Goal: Task Accomplishment & Management: Manage account settings

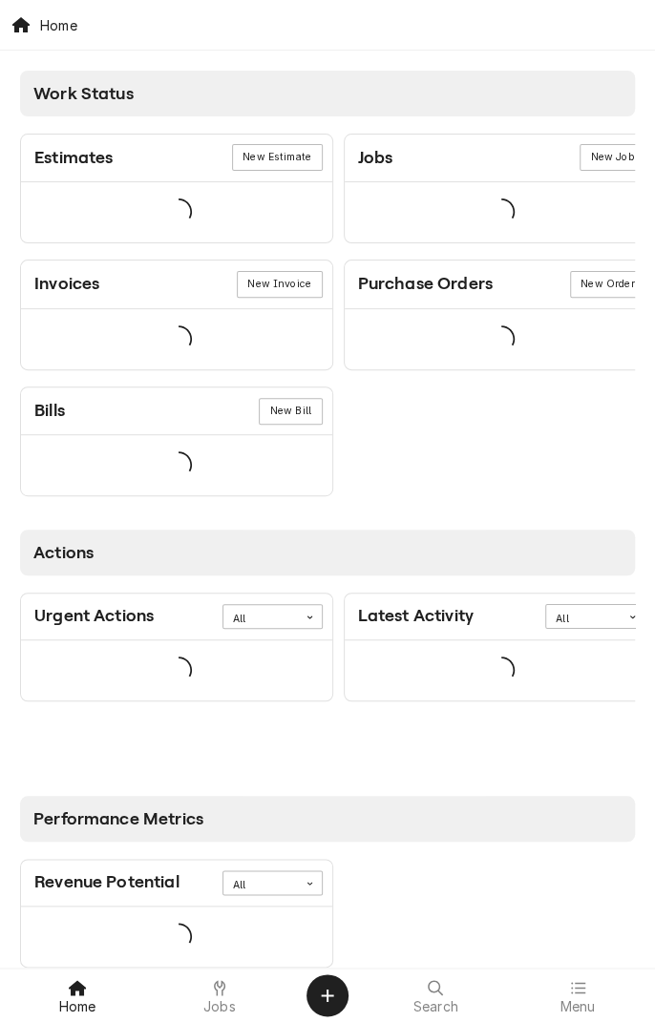
click at [231, 960] on div "Jobs" at bounding box center [220, 996] width 133 height 38
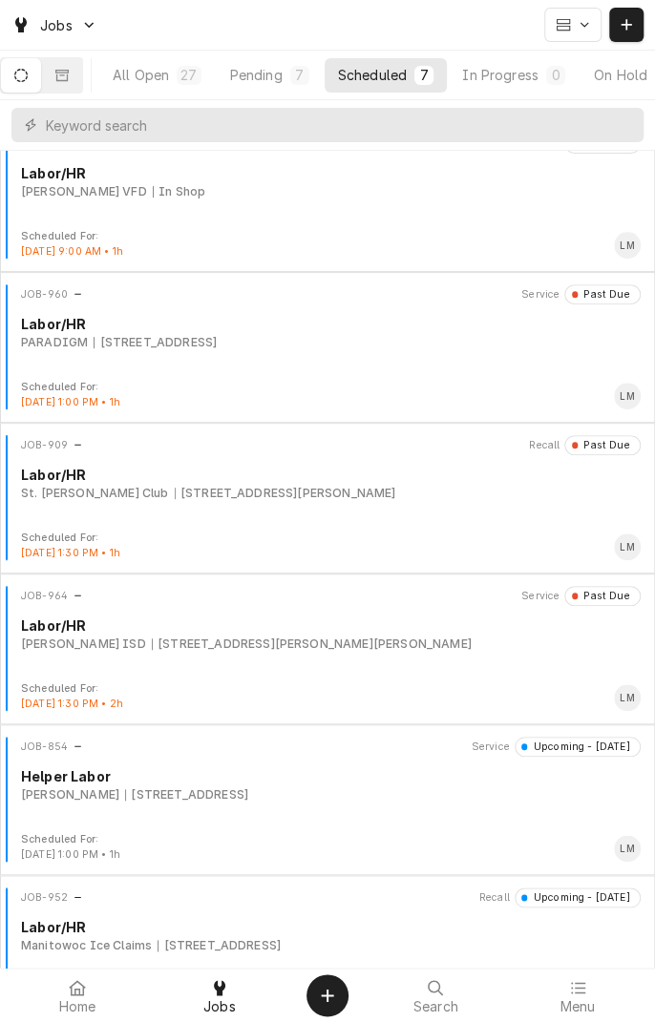
scroll to position [238, 0]
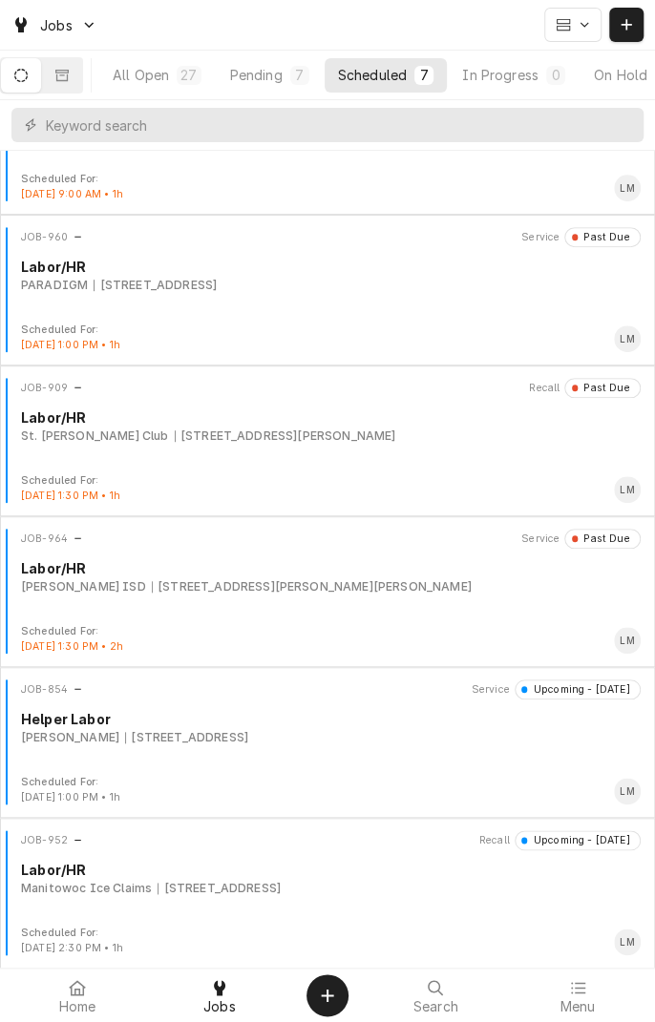
click at [228, 913] on div "JOB-952 Recall Upcoming - Tomorrow Labor/HR Manitowoc Ice Claims 4556 US-59, Be…" at bounding box center [328, 878] width 640 height 95
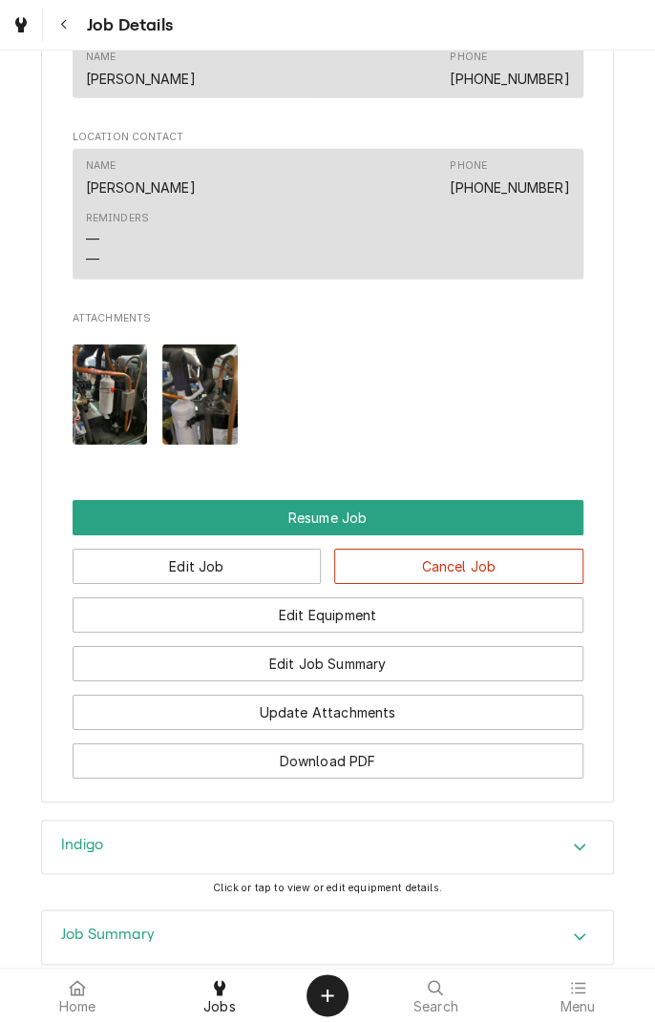
scroll to position [1652, 0]
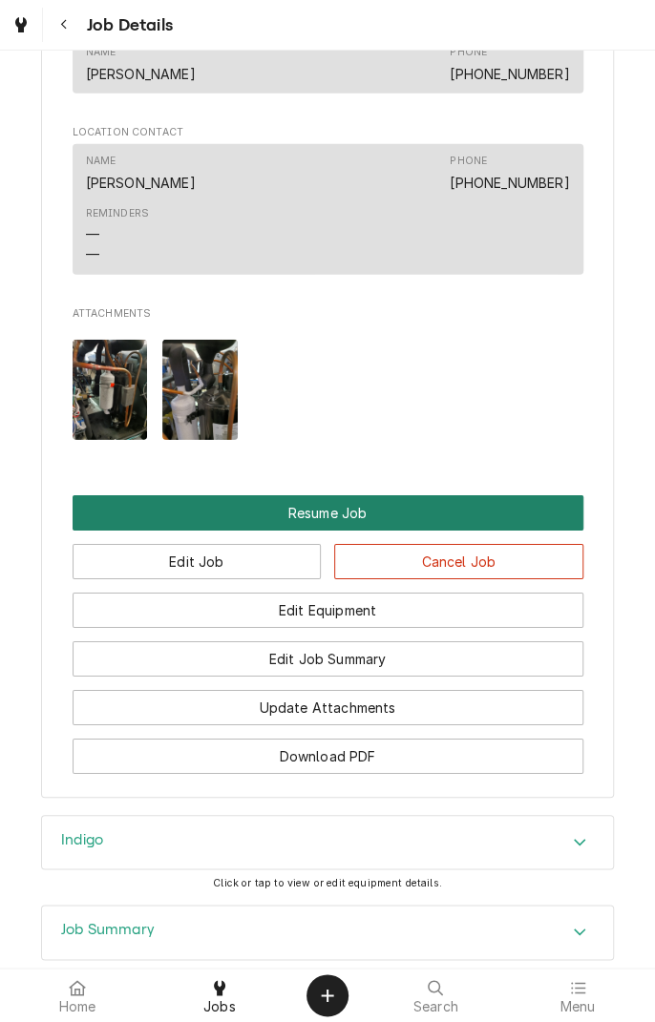
click at [358, 531] on button "Resume Job" at bounding box center [328, 512] width 511 height 35
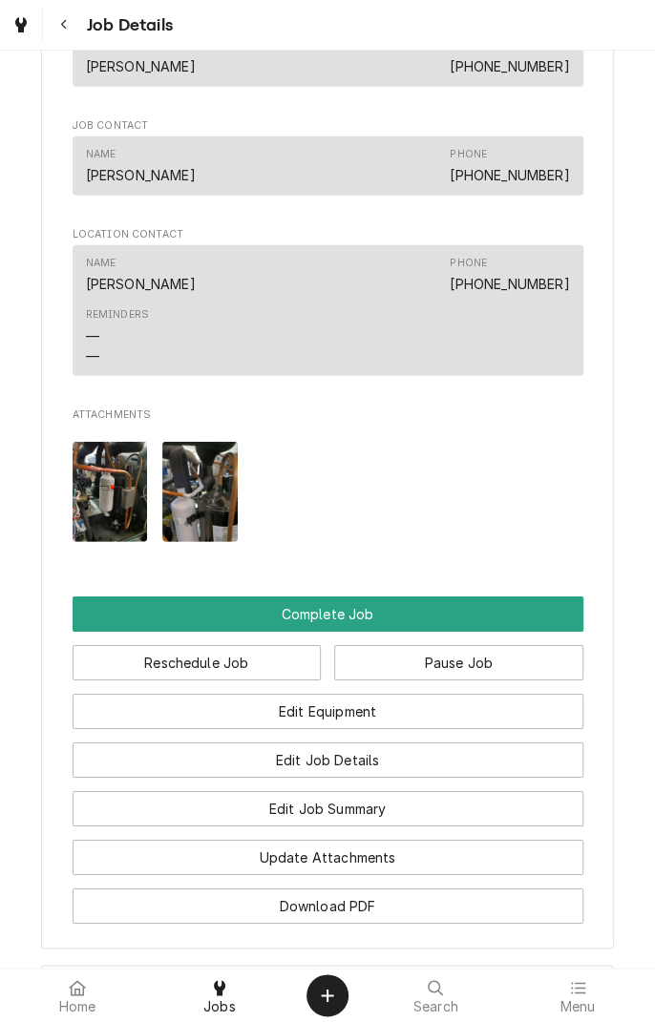
scroll to position [1501, 0]
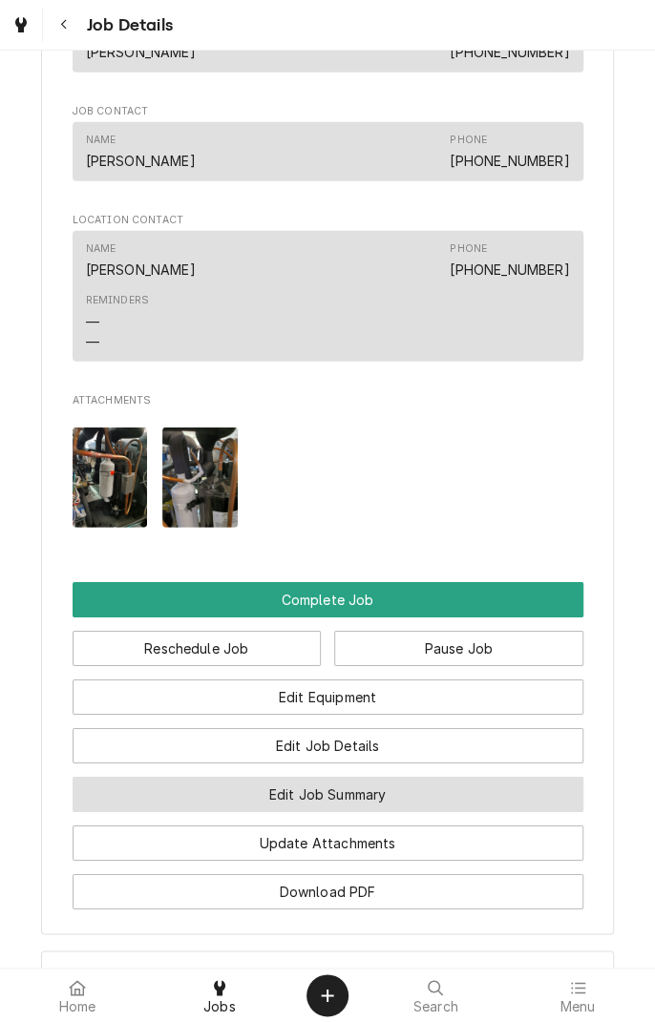
click at [380, 812] on button "Edit Job Summary" at bounding box center [328, 794] width 511 height 35
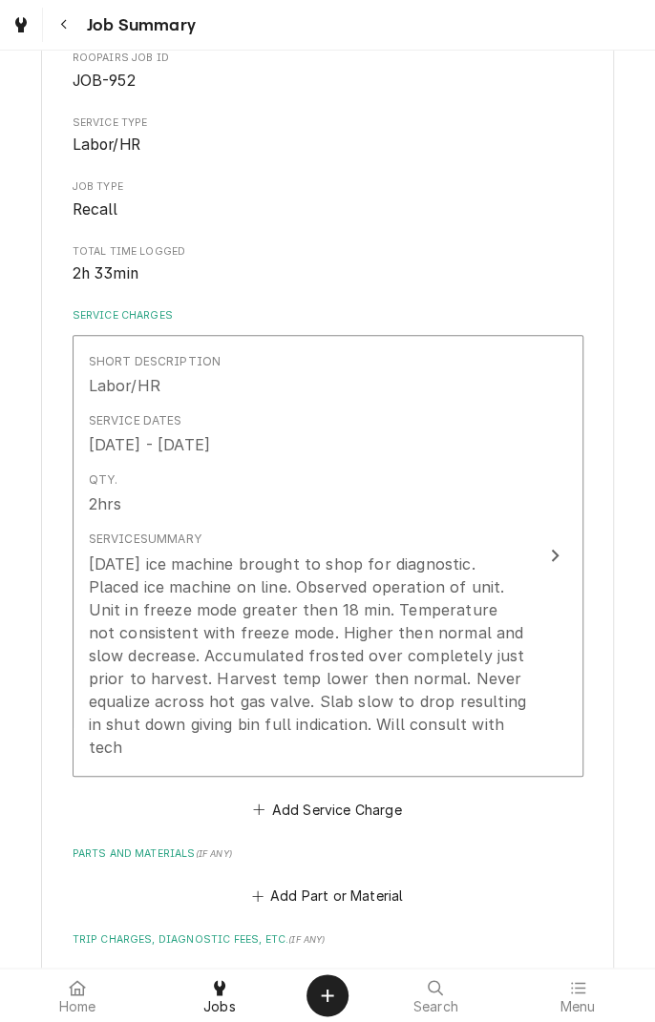
scroll to position [221, 0]
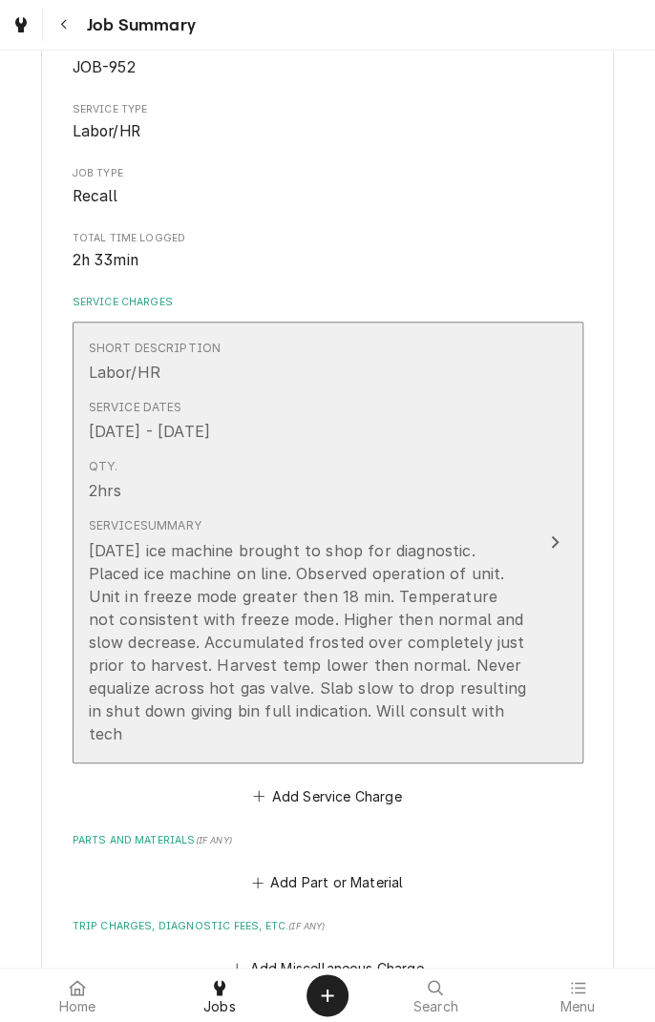
click at [550, 541] on icon "Update Line Item" at bounding box center [555, 542] width 10 height 15
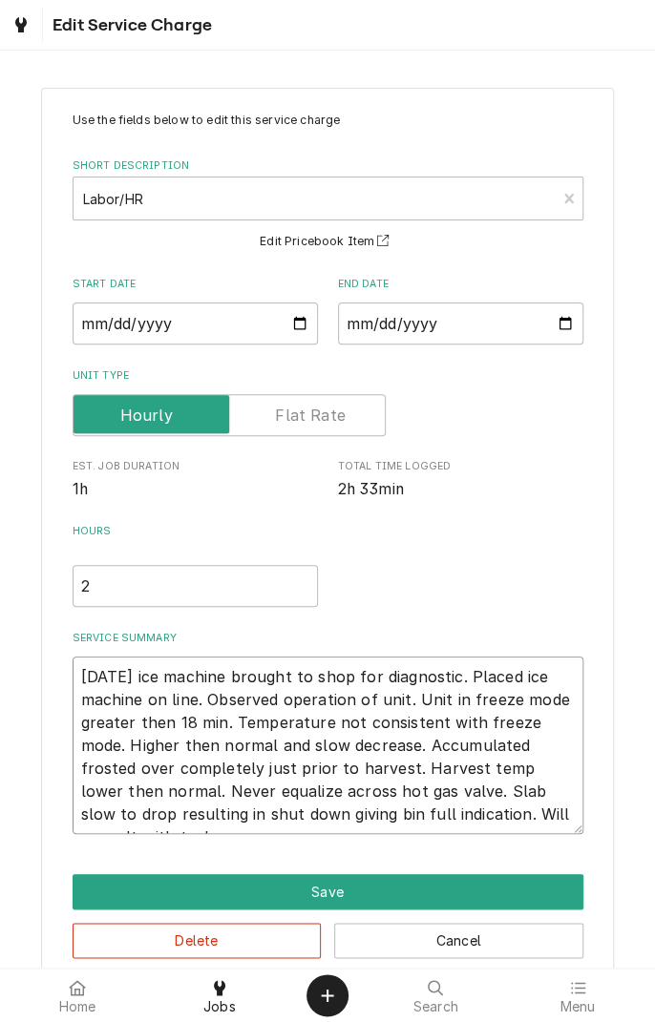
click at [529, 814] on textarea "[DATE] ice machine brought to shop for diagnostic. Placed ice machine on line. …" at bounding box center [328, 746] width 511 height 178
type textarea "x"
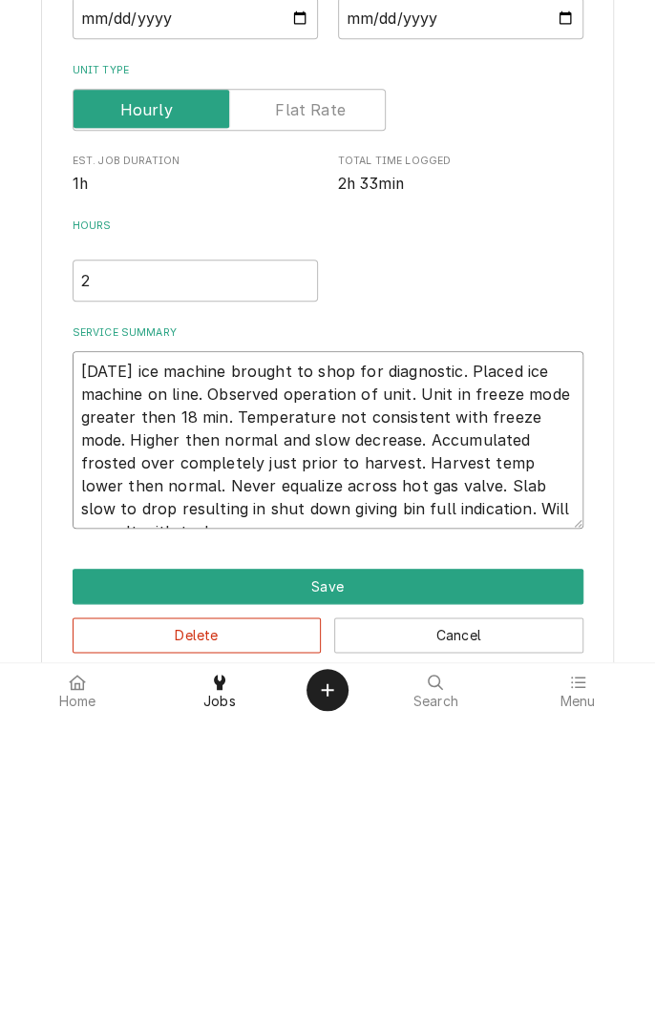
type textarea "[DATE] ice machine brought to shop for diagnostic. Placed ice machine on line. …"
type textarea "x"
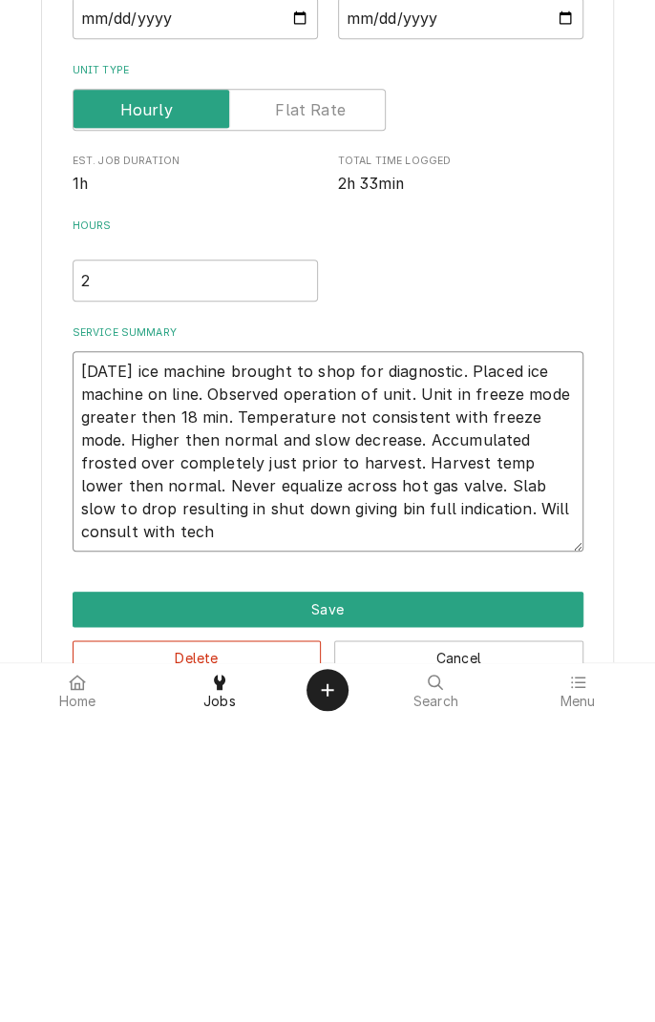
type textarea "[DATE] ice machine brought to shop for diagnostic. Placed ice machine on line. …"
type textarea "x"
type textarea "[DATE] ice machine brought to shop for diagnostic. Placed ice machine on line. …"
type textarea "x"
type textarea "[DATE] ice machine brought to shop for diagnostic. Placed ice machine on line. …"
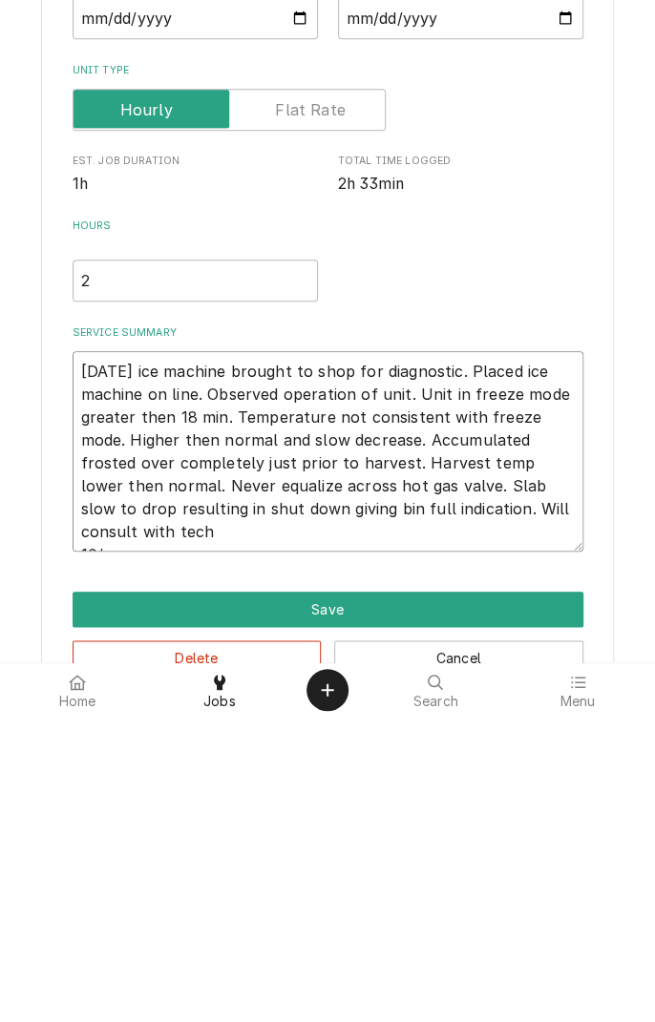
type textarea "x"
type textarea "[DATE] ice machine brought to shop for diagnostic. Placed ice machine on line. …"
type textarea "x"
type textarea "[DATE] ice machine brought to shop for diagnostic. Placed ice machine on line. …"
type textarea "x"
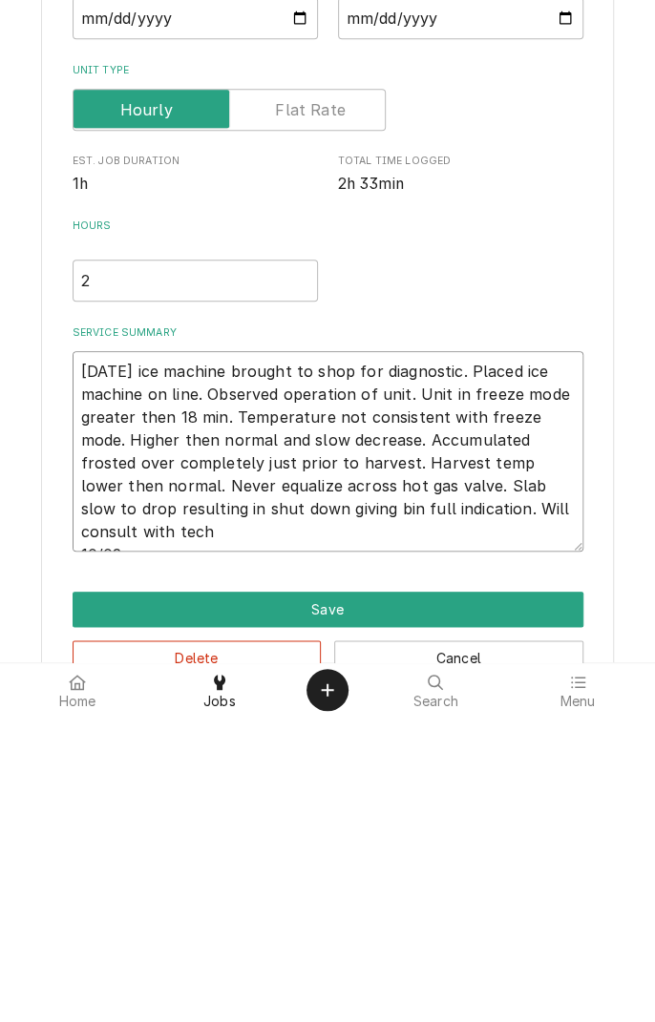
type textarea "[DATE] ice machine brought to shop for diagnostic. Placed ice machine on line. …"
type textarea "x"
type textarea "[DATE] ice machine brought to shop for diagnostic. Placed ice machine on line. …"
type textarea "x"
type textarea "[DATE] ice machine brought to shop for diagnostic. Placed ice machine on line. …"
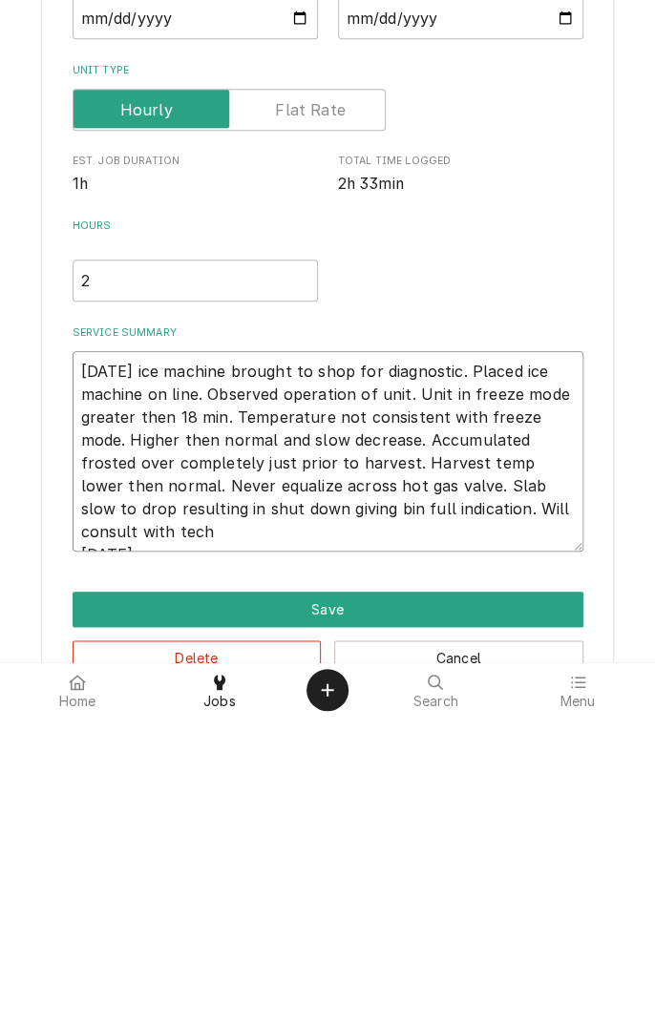
type textarea "x"
type textarea "[DATE] ice machine brought to shop for diagnostic. Placed ice machine on line. …"
type textarea "x"
type textarea "[DATE] ice machine brought to shop for diagnostic. Placed ice machine on line. …"
type textarea "x"
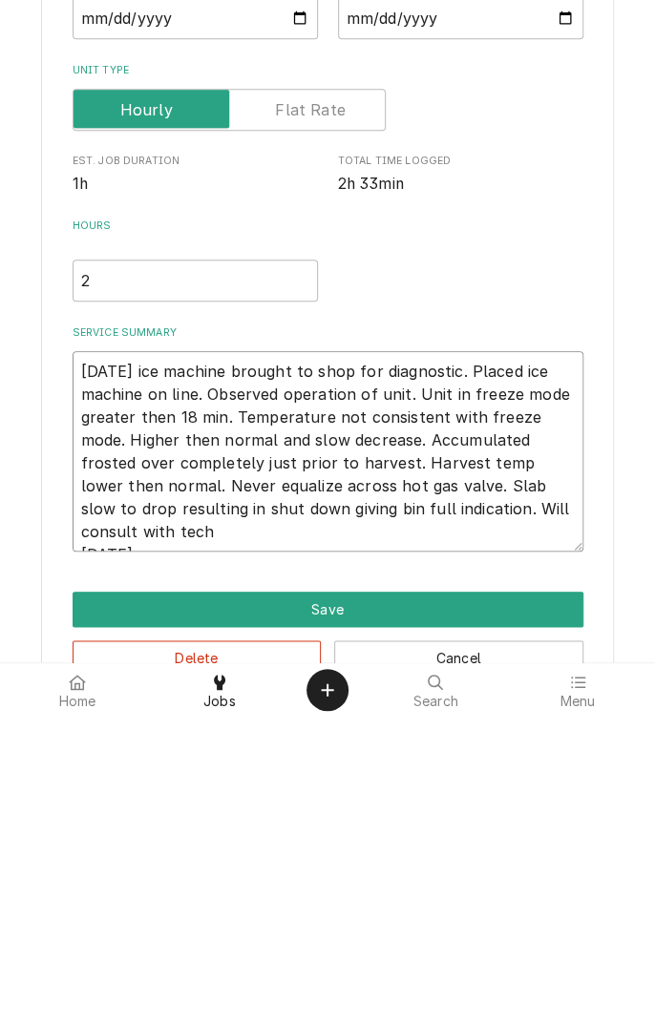
type textarea "[DATE] ice machine brought to shop for diagnostic. Placed ice machine on line. …"
type textarea "x"
type textarea "[DATE] ice machine brought to shop for diagnostic. Placed ice machine on line. …"
type textarea "x"
type textarea "[DATE] ice machine brought to shop for diagnostic. Placed ice machine on line. …"
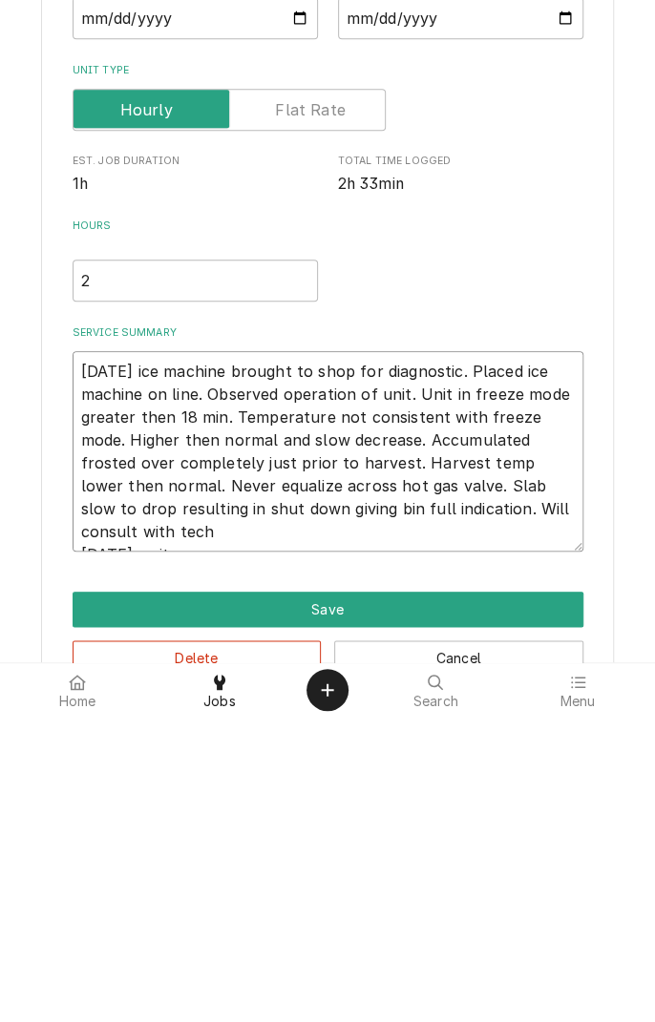
type textarea "x"
type textarea "[DATE] ice machine brought to shop for diagnostic. Placed ice machine on line. …"
type textarea "x"
type textarea "[DATE] ice machine brought to shop for diagnostic. Placed ice machine on line. …"
type textarea "x"
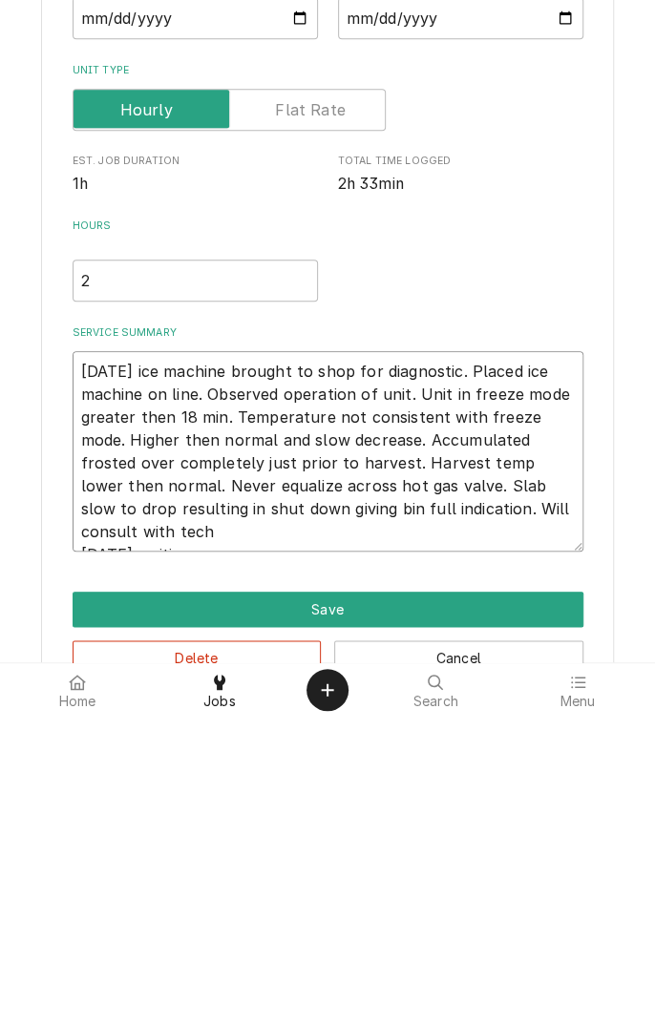
type textarea "[DATE] ice machine brought to shop for diagnostic. Placed ice machine on line. …"
type textarea "x"
type textarea "[DATE] ice machine brought to shop for diagnostic. Placed ice machine on line. …"
type textarea "x"
type textarea "[DATE] ice machine brought to shop for diagnostic. Placed ice machine on line. …"
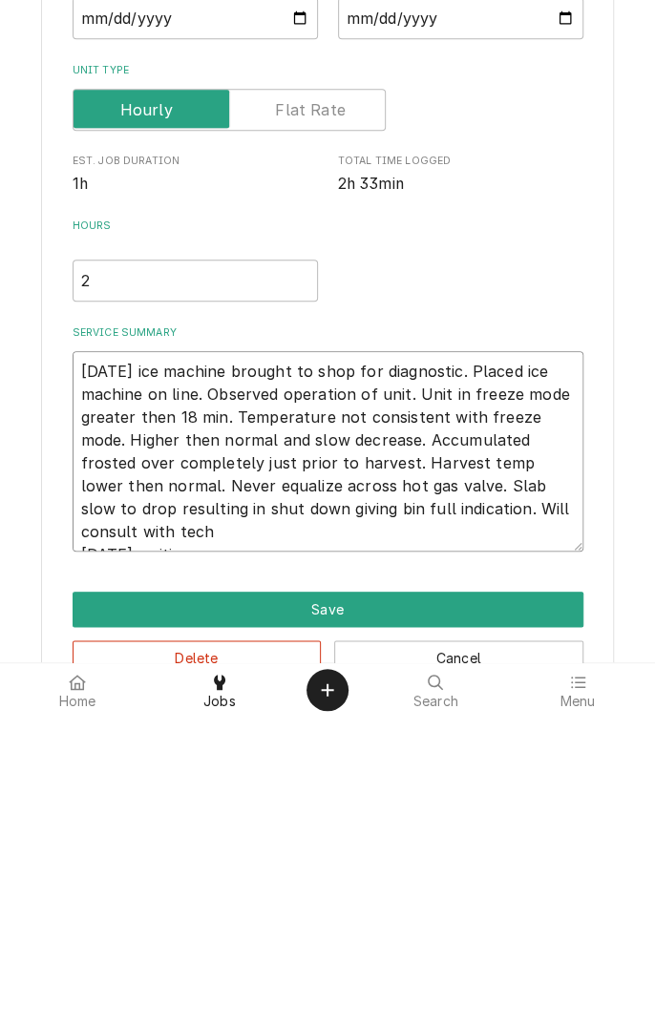
type textarea "x"
type textarea "[DATE] ice machine brought to shop for diagnostic. Placed ice machine on line. …"
type textarea "x"
type textarea "[DATE] ice machine brought to shop for diagnostic. Placed ice machine on line. …"
type textarea "x"
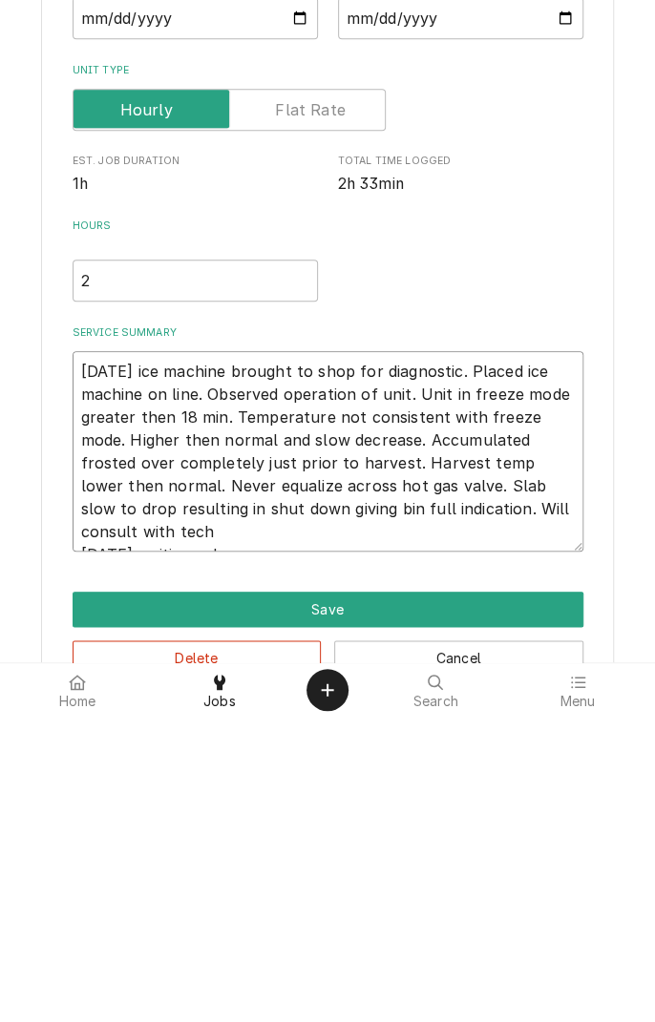
type textarea "[DATE] ice machine brought to shop for diagnostic. Placed ice machine on line. …"
type textarea "x"
type textarea "[DATE] ice machine brought to shop for diagnostic. Placed ice machine on line. …"
type textarea "x"
type textarea "[DATE] ice machine brought to shop for diagnostic. Placed ice machine on line. …"
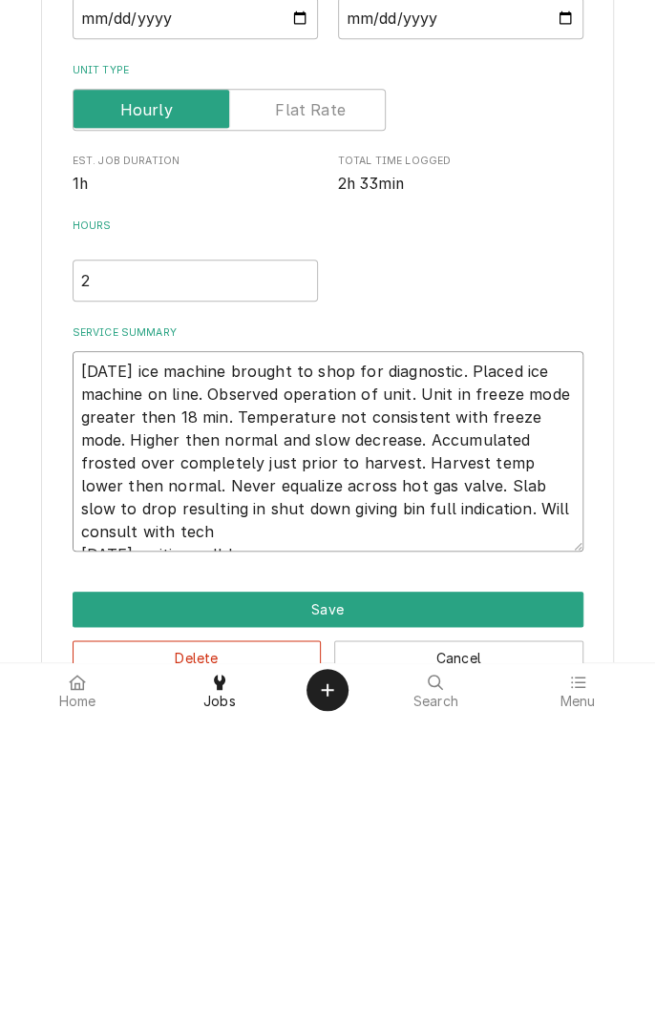
type textarea "x"
type textarea "[DATE] ice machine brought to shop for diagnostic. Placed ice machine on line. …"
type textarea "x"
type textarea "[DATE] ice machine brought to shop for diagnostic. Placed ice machine on line. …"
type textarea "x"
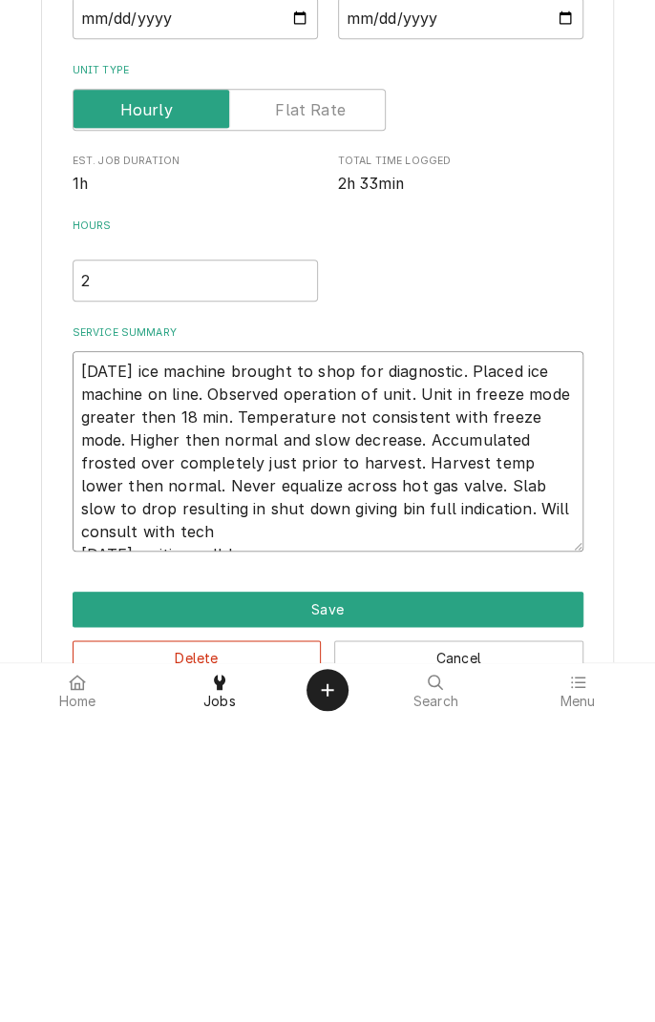
type textarea "[DATE] ice machine brought to shop for diagnostic. Placed ice machine on line. …"
type textarea "x"
type textarea "[DATE] ice machine brought to shop for diagnostic. Placed ice machine on line. …"
type textarea "x"
type textarea "[DATE] ice machine brought to shop for diagnostic. Placed ice machine on line. …"
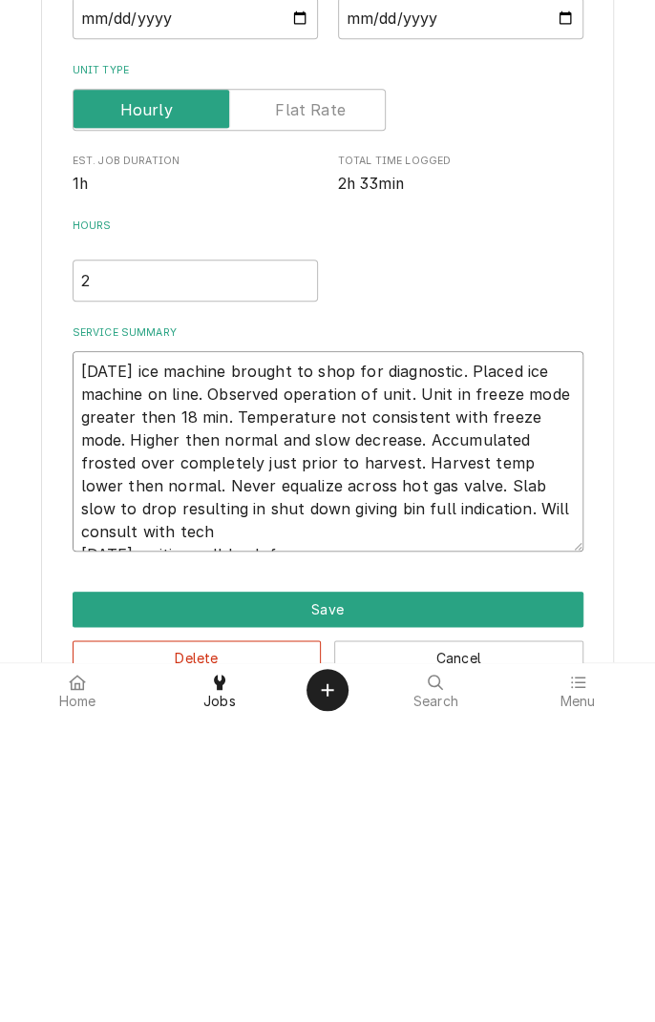
type textarea "x"
type textarea "[DATE] ice machine brought to shop for diagnostic. Placed ice machine on line. …"
type textarea "x"
type textarea "[DATE] ice machine brought to shop for diagnostic. Placed ice machine on line. …"
type textarea "x"
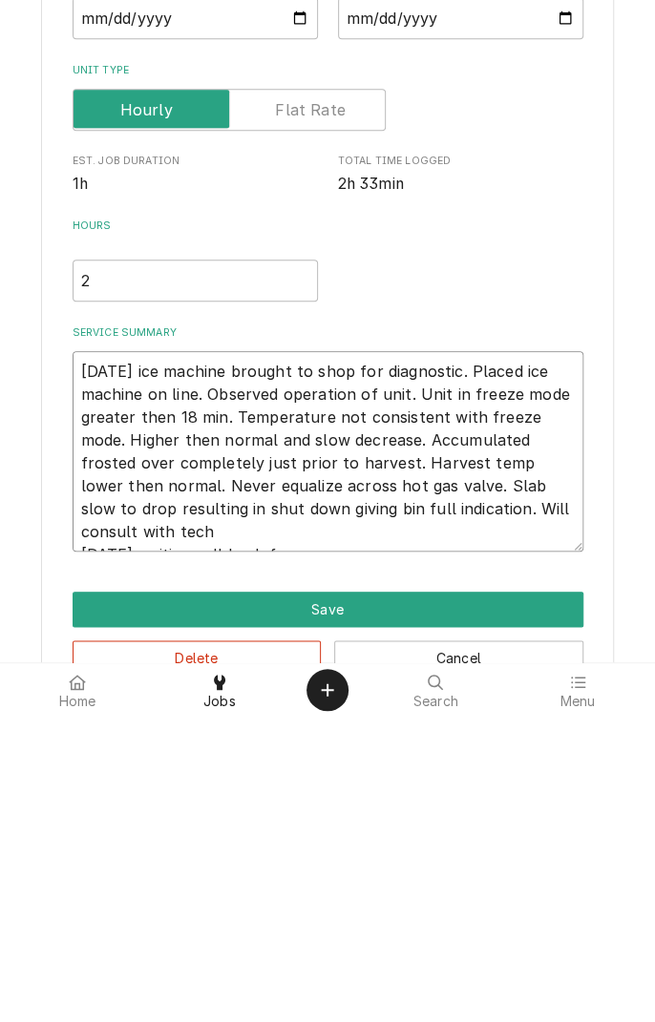
type textarea "[DATE] ice machine brought to shop for diagnostic. Placed ice machine on line. …"
type textarea "x"
type textarea "[DATE] ice machine brought to shop for diagnostic. Placed ice machine on line. …"
type textarea "x"
type textarea "[DATE] ice machine brought to shop for diagnostic. Placed ice machine on line. …"
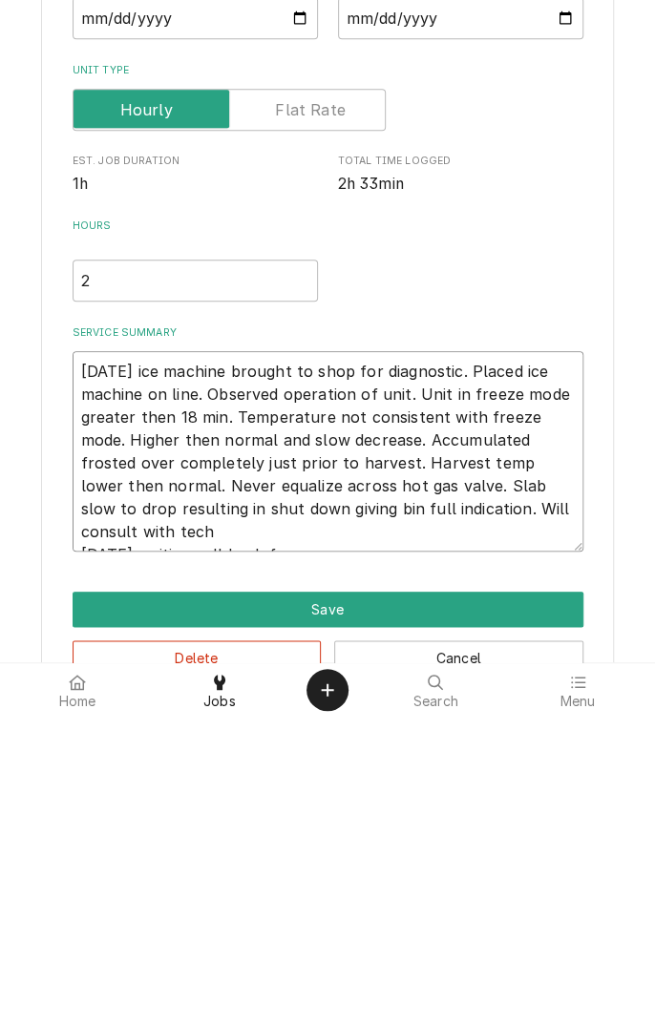
type textarea "x"
type textarea "[DATE] ice machine brought to shop for diagnostic. Placed ice machine on line. …"
type textarea "x"
type textarea "[DATE] ice machine brought to shop for diagnostic. Placed ice machine on line. …"
type textarea "x"
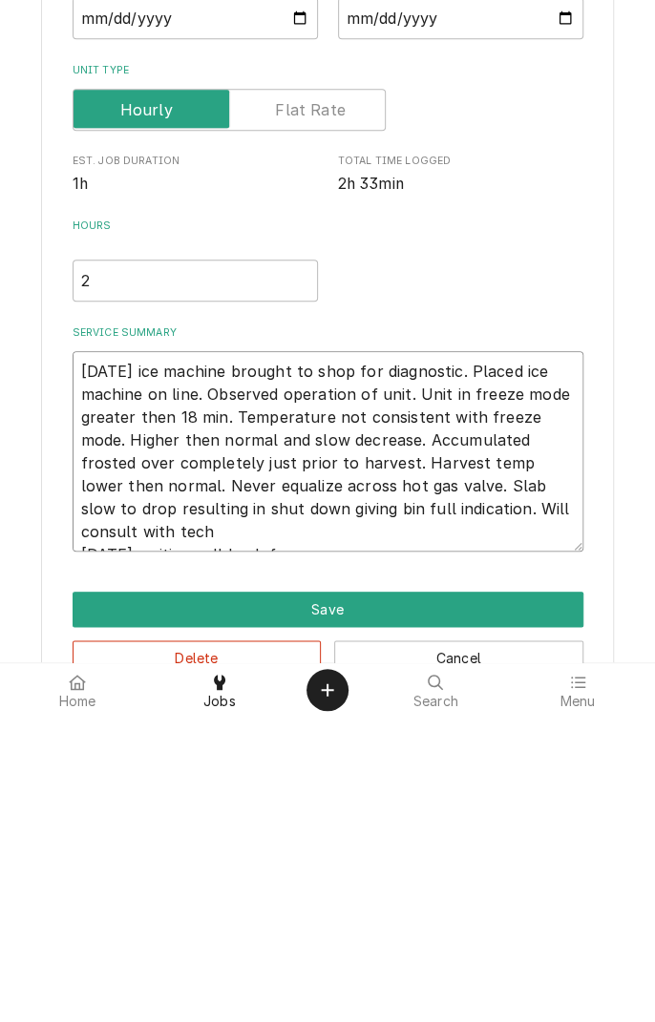
type textarea "[DATE] ice machine brought to shop for diagnostic. Placed ice machine on line. …"
type textarea "x"
type textarea "[DATE] ice machine brought to shop for diagnostic. Placed ice machine on line. …"
type textarea "x"
type textarea "[DATE] ice machine brought to shop for diagnostic. Placed ice machine on line. …"
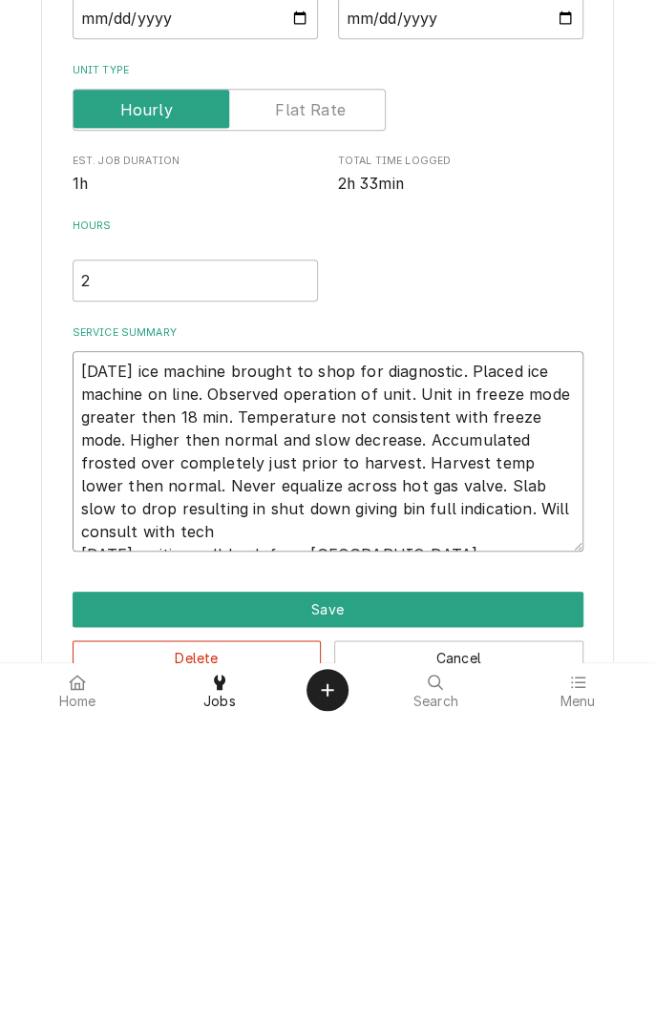
type textarea "x"
type textarea "[DATE] ice machine brought to shop for diagnostic. Placed ice machine on line. …"
type textarea "x"
type textarea "[DATE] ice machine brought to shop for diagnostic. Placed ice machine on line. …"
type textarea "x"
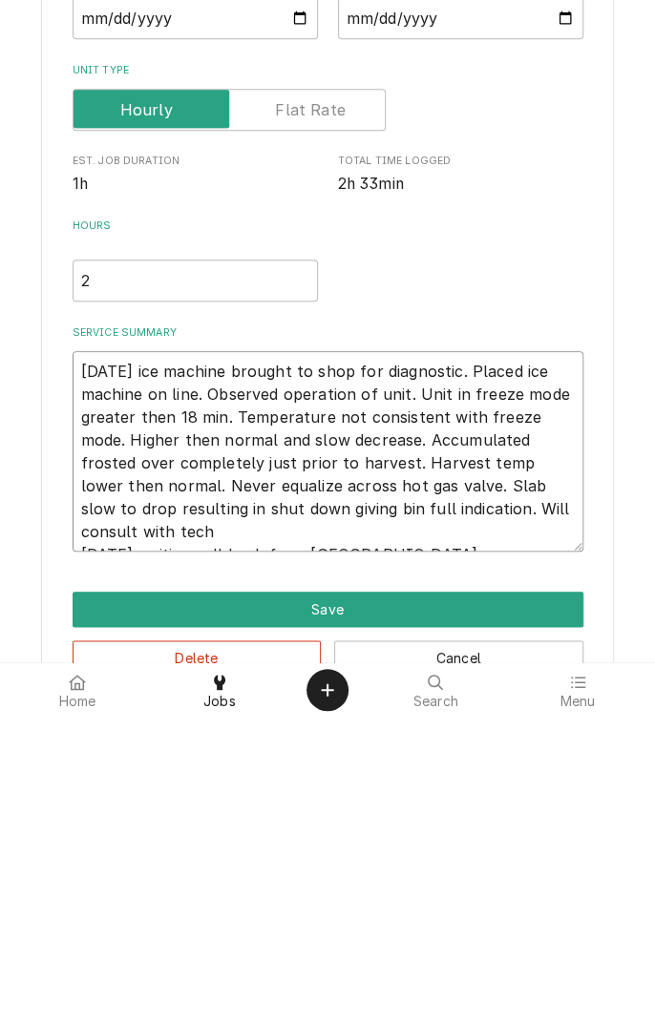
type textarea "[DATE] ice machine brought to shop for diagnostic. Placed ice machine on line. …"
type textarea "x"
type textarea "[DATE] ice machine brought to shop for diagnostic. Placed ice machine on line. …"
type textarea "x"
type textarea "[DATE] ice machine brought to shop for diagnostic. Placed ice machine on line. …"
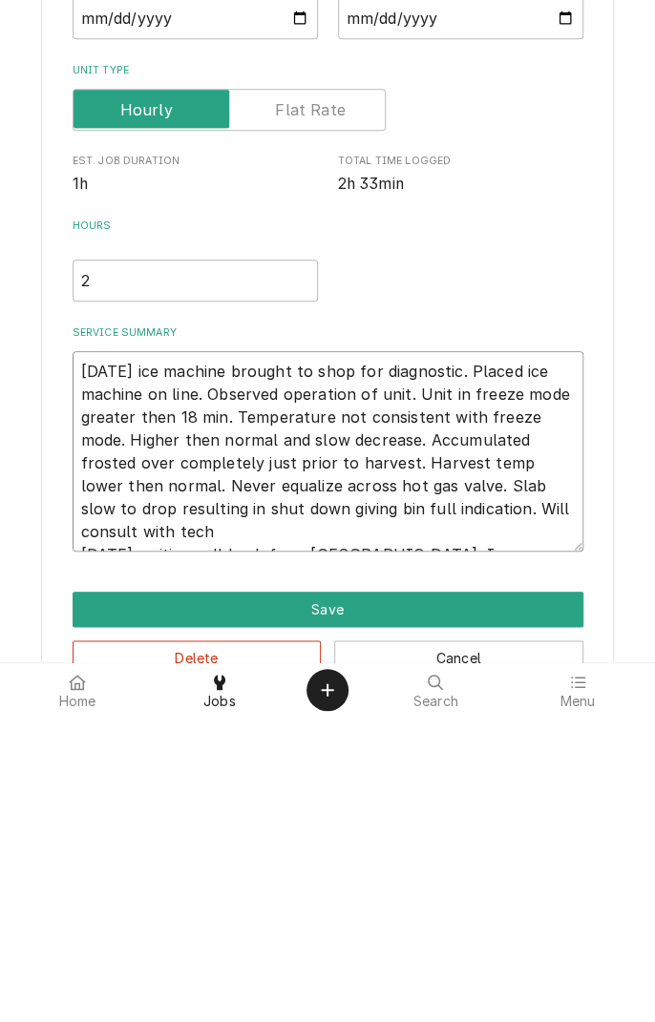
type textarea "x"
type textarea "[DATE] ice machine brought to shop for diagnostic. Placed ice machine on line. …"
type textarea "x"
type textarea "[DATE] ice machine brought to shop for diagnostic. Placed ice machine on line. …"
type textarea "x"
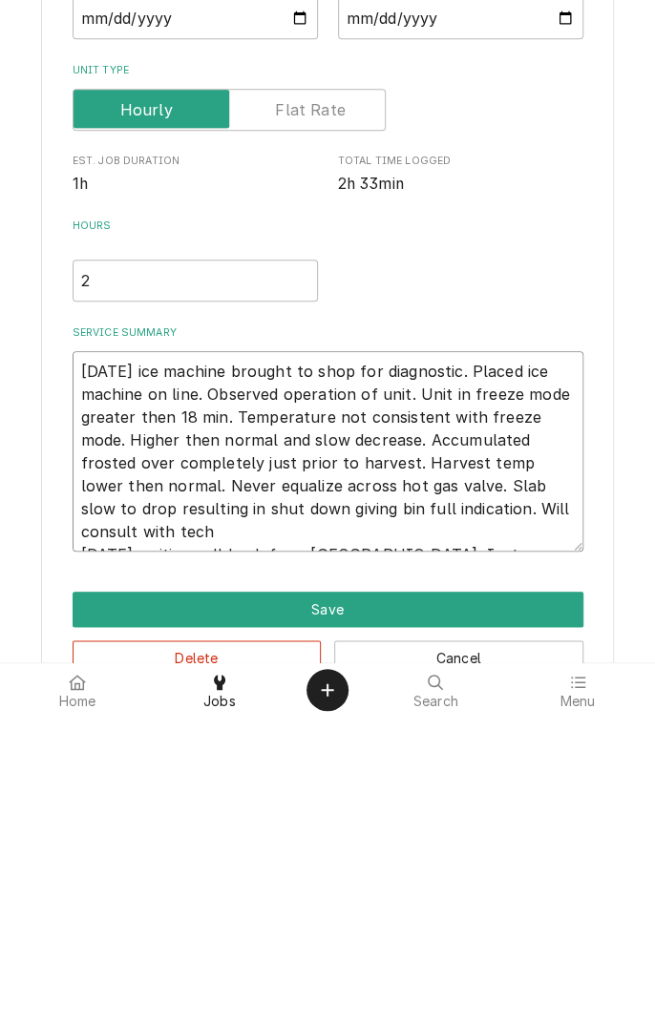
type textarea "[DATE] ice machine brought to shop for diagnostic. Placed ice machine on line. …"
type textarea "x"
type textarea "[DATE] ice machine brought to shop for diagnostic. Placed ice machine on line. …"
type textarea "x"
type textarea "[DATE] ice machine brought to shop for diagnostic. Placed ice machine on line. …"
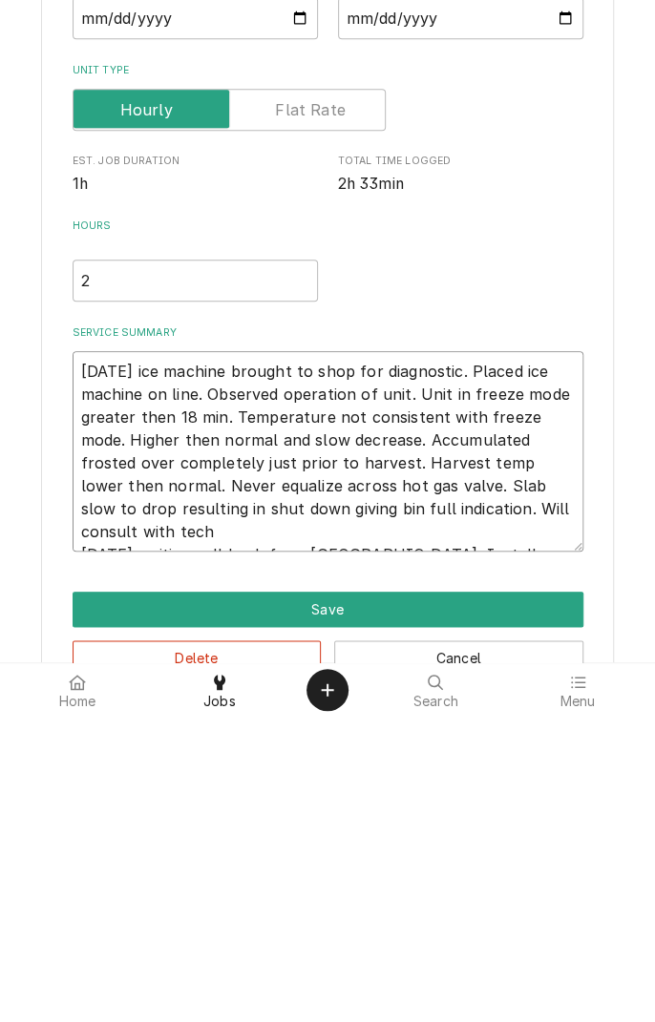
type textarea "x"
type textarea "[DATE] ice machine brought to shop for diagnostic. Placed ice machine on line. …"
type textarea "x"
type textarea "[DATE] ice machine brought to shop for diagnostic. Placed ice machine on line. …"
type textarea "x"
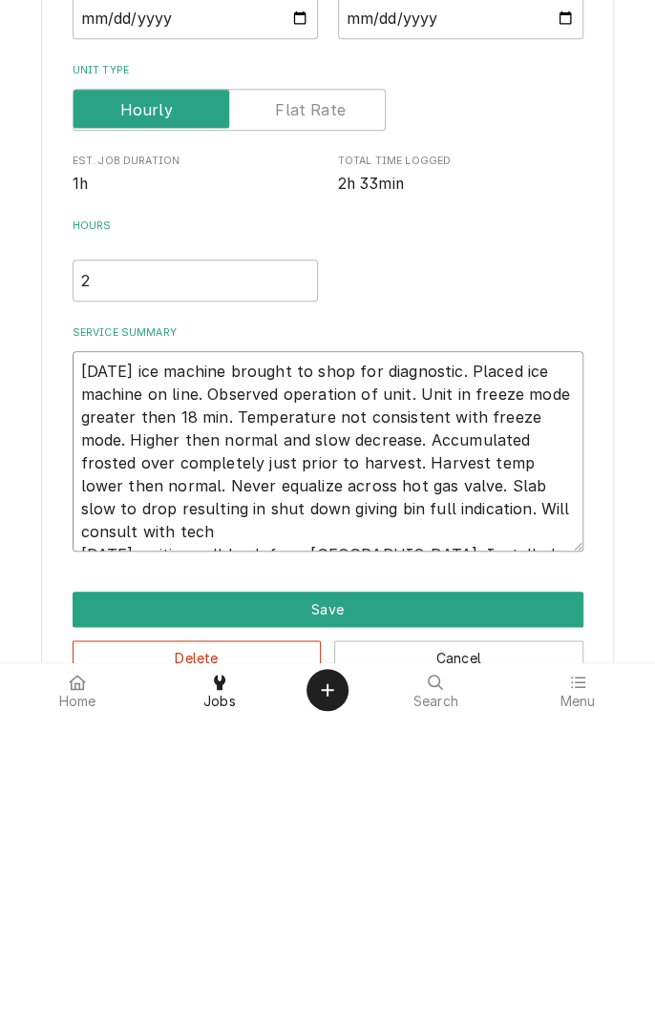
type textarea "[DATE] ice machine brought to shop for diagnostic. Placed ice machine on line. …"
type textarea "x"
type textarea "[DATE] ice machine brought to shop for diagnostic. Placed ice machine on line. …"
type textarea "x"
type textarea "[DATE] ice machine brought to shop for diagnostic. Placed ice machine on line. …"
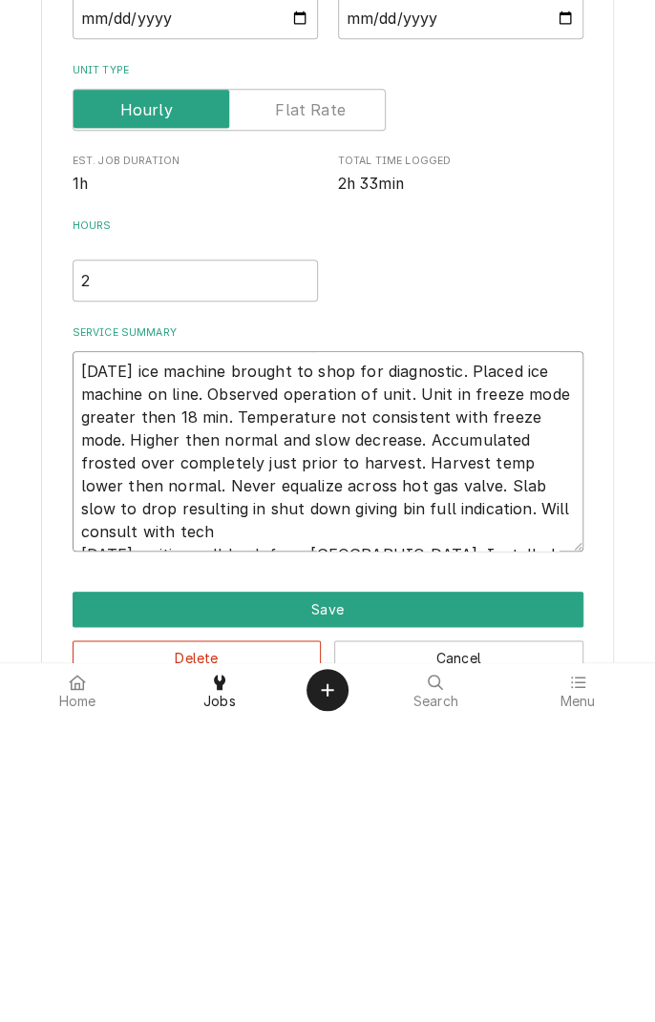
type textarea "x"
type textarea "[DATE] ice machine brought to shop for diagnostic. Placed ice machine on line. …"
type textarea "x"
type textarea "[DATE] ice machine brought to shop for diagnostic. Placed ice machine on line. …"
type textarea "x"
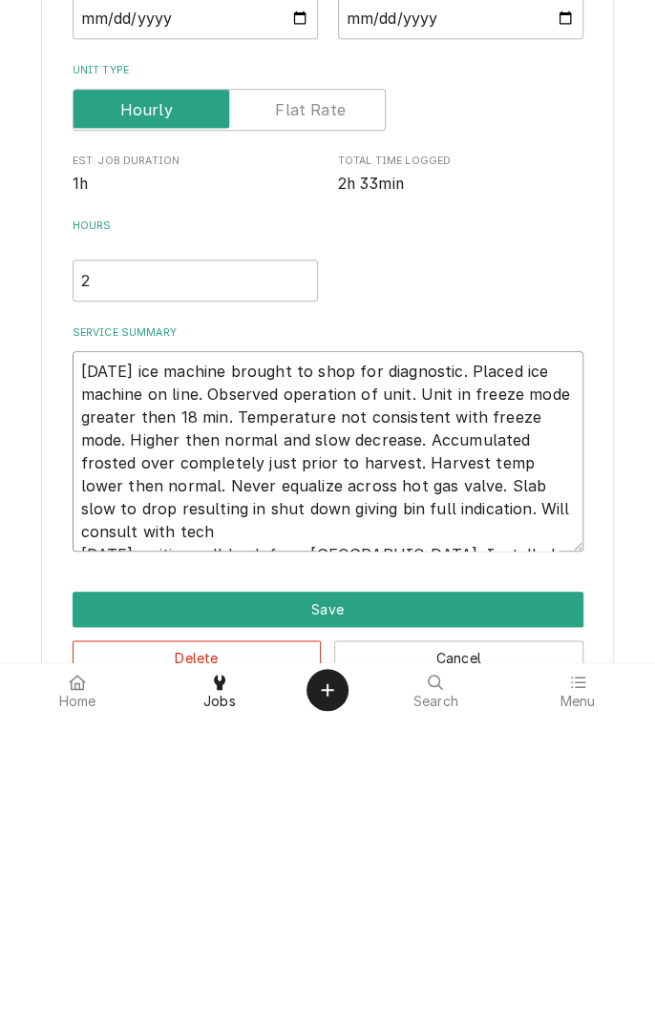
type textarea "[DATE] ice machine brought to shop for diagnostic. Placed ice machine on line. …"
type textarea "x"
type textarea "[DATE] ice machine brought to shop for diagnostic. Placed ice machine on line. …"
type textarea "x"
type textarea "[DATE] ice machine brought to shop for diagnostic. Placed ice machine on line. …"
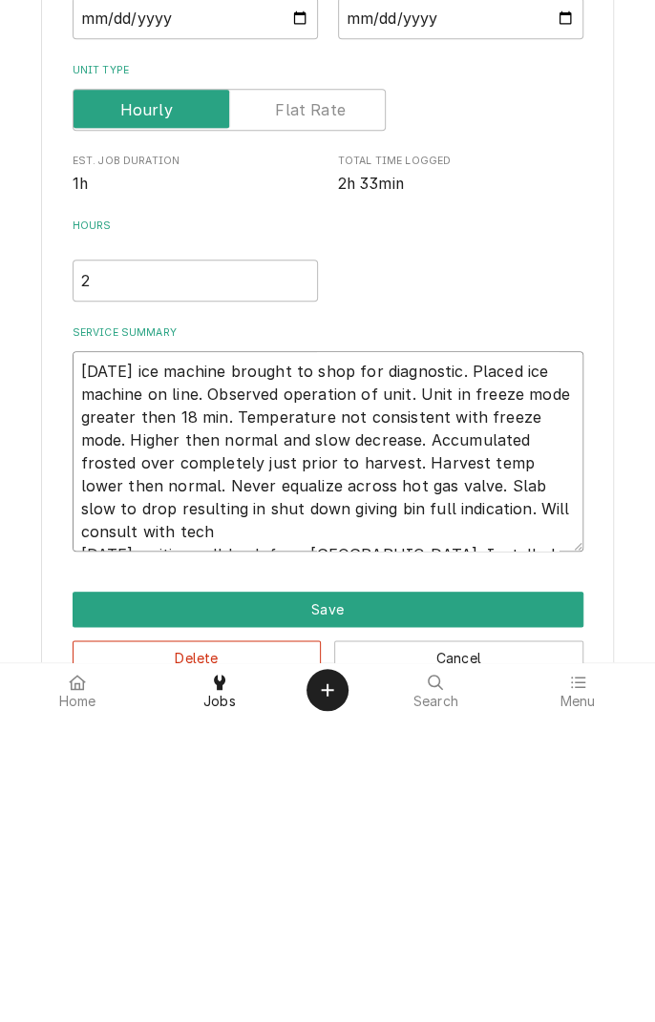
type textarea "x"
type textarea "[DATE] ice machine brought to shop for diagnostic. Placed ice machine on line. …"
type textarea "x"
type textarea "[DATE] ice machine brought to shop for diagnostic. Placed ice machine on line. …"
type textarea "x"
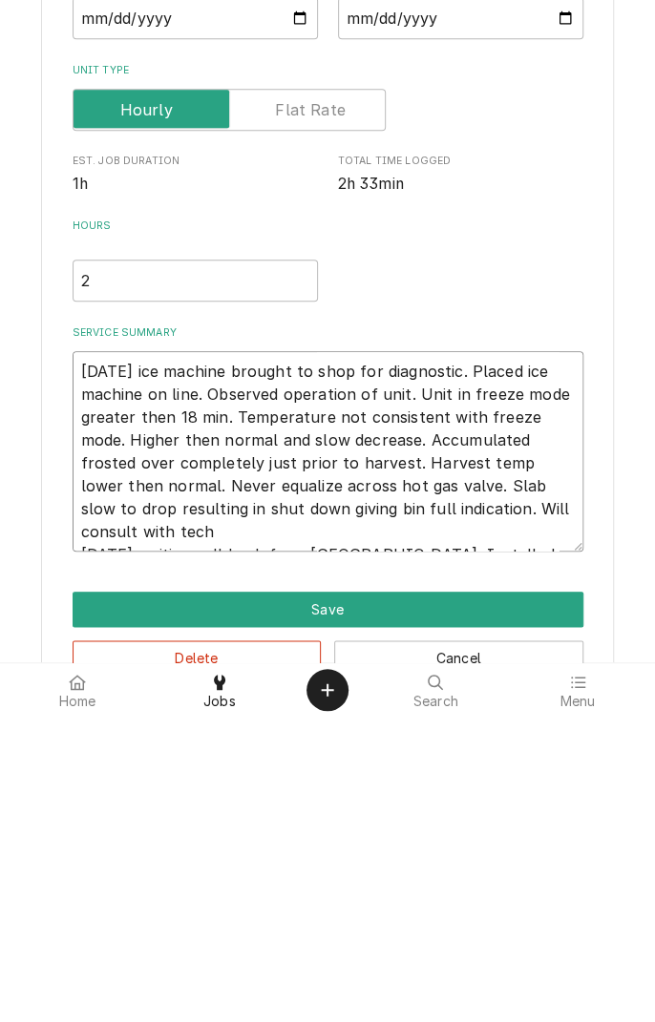
type textarea "[DATE] ice machine brought to shop for diagnostic. Placed ice machine on line. …"
type textarea "x"
type textarea "[DATE] ice machine brought to shop for diagnostic. Placed ice machine on line. …"
type textarea "x"
type textarea "[DATE] ice machine brought to shop for diagnostic. Placed ice machine on line. …"
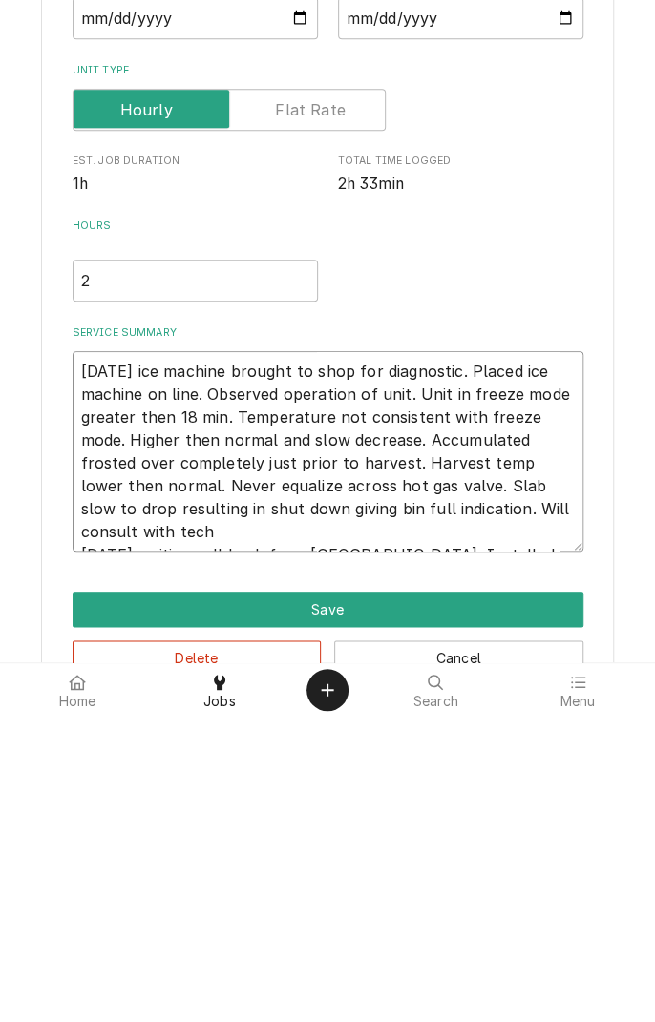
type textarea "x"
type textarea "[DATE] ice machine brought to shop for diagnostic. Placed ice machine on line. …"
type textarea "x"
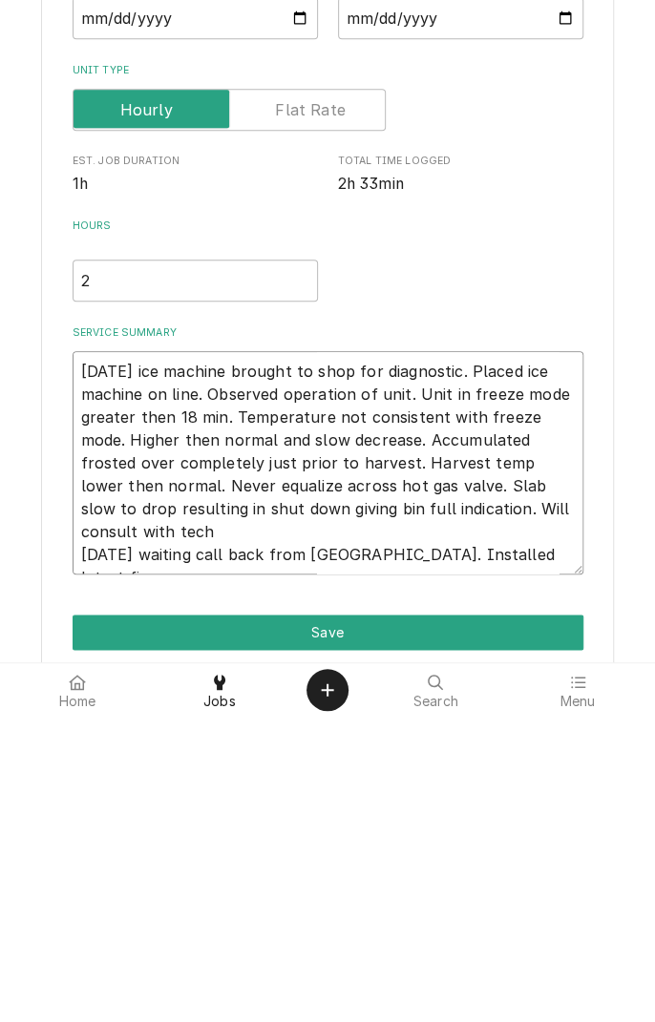
type textarea "[DATE] ice machine brought to shop for diagnostic. Placed ice machine on line. …"
type textarea "x"
type textarea "[DATE] ice machine brought to shop for diagnostic. Placed ice machine on line. …"
type textarea "x"
type textarea "[DATE] ice machine brought to shop for diagnostic. Placed ice machine on line. …"
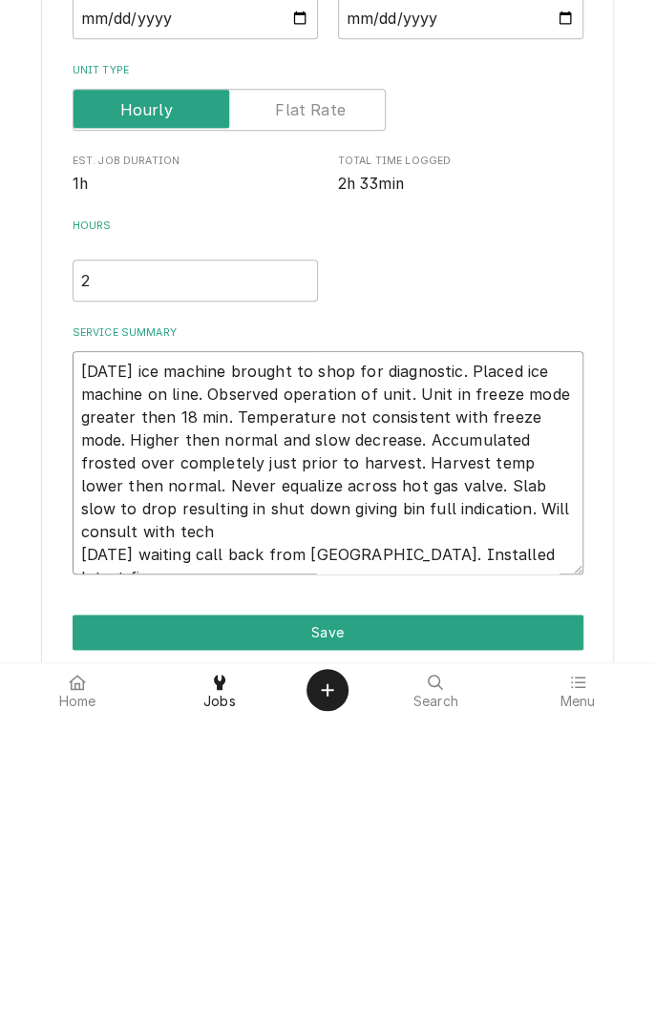
type textarea "x"
type textarea "[DATE] ice machine brought to shop for diagnostic. Placed ice machine on line. …"
type textarea "x"
type textarea "[DATE] ice machine brought to shop for diagnostic. Placed ice machine on line. …"
type textarea "x"
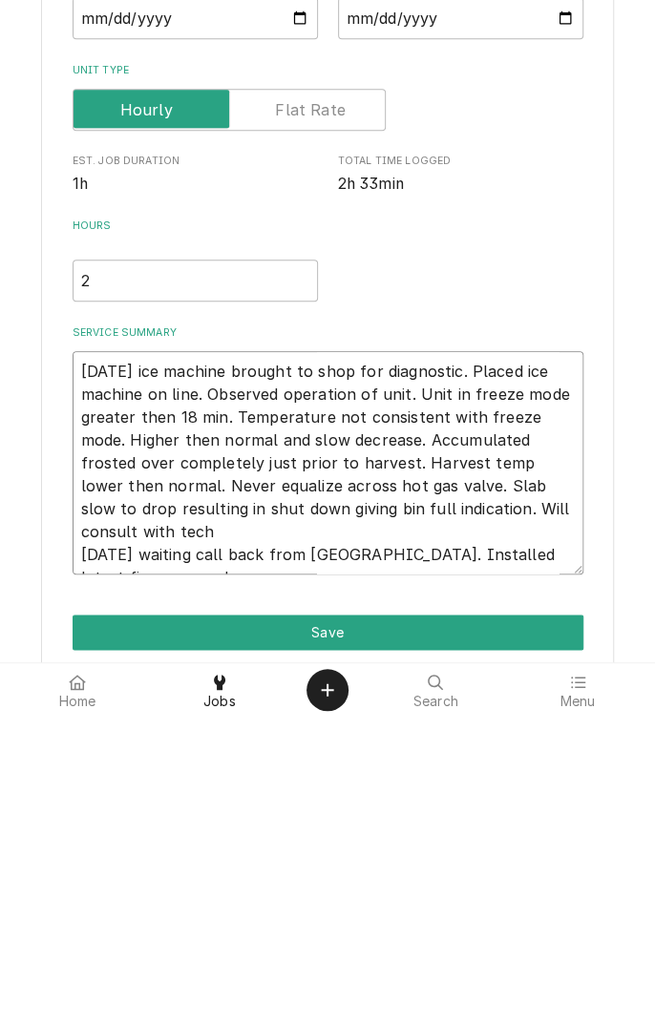
type textarea "[DATE] ice machine brought to shop for diagnostic. Placed ice machine on line. …"
type textarea "x"
type textarea "[DATE] ice machine brought to shop for diagnostic. Placed ice machine on line. …"
type textarea "x"
type textarea "[DATE] ice machine brought to shop for diagnostic. Placed ice machine on line. …"
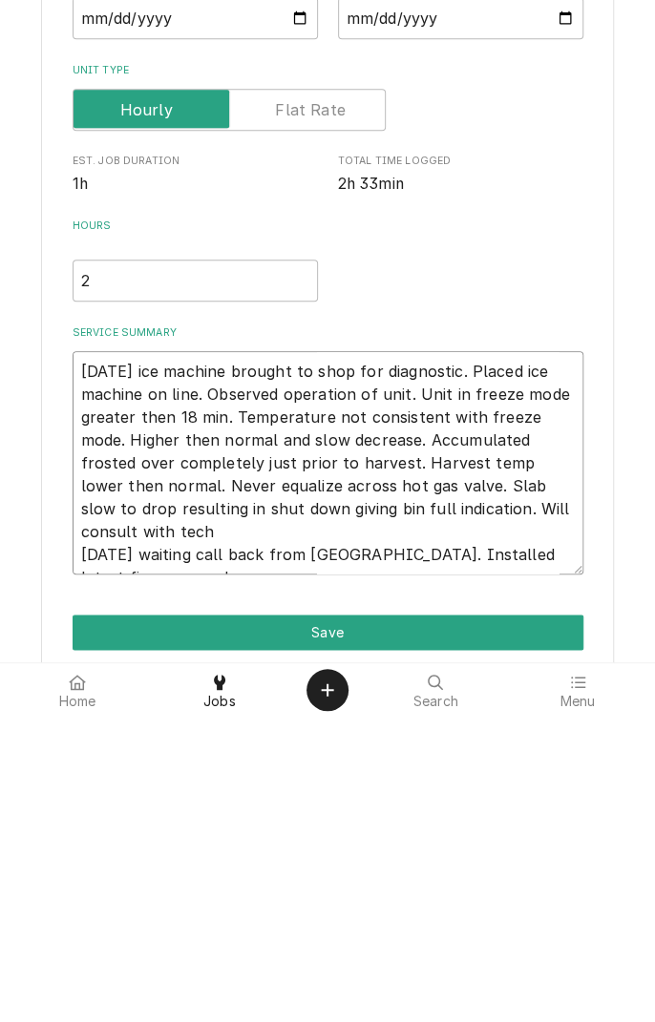
type textarea "x"
type textarea "[DATE] ice machine brought to shop for diagnostic. Placed ice machine on line. …"
type textarea "x"
type textarea "[DATE] ice machine brought to shop for diagnostic. Placed ice machine on line. …"
type textarea "x"
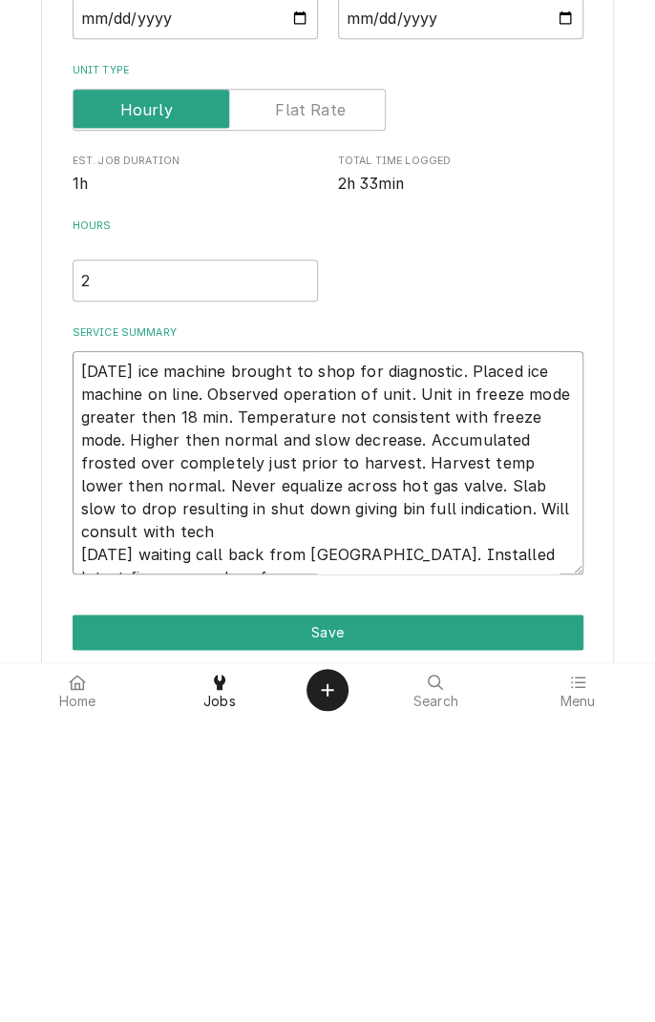
type textarea "[DATE] ice machine brought to shop for diagnostic. Placed ice machine on line. …"
type textarea "x"
type textarea "[DATE] ice machine brought to shop for diagnostic. Placed ice machine on line. …"
type textarea "x"
type textarea "[DATE] ice machine brought to shop for diagnostic. Placed ice machine on line. …"
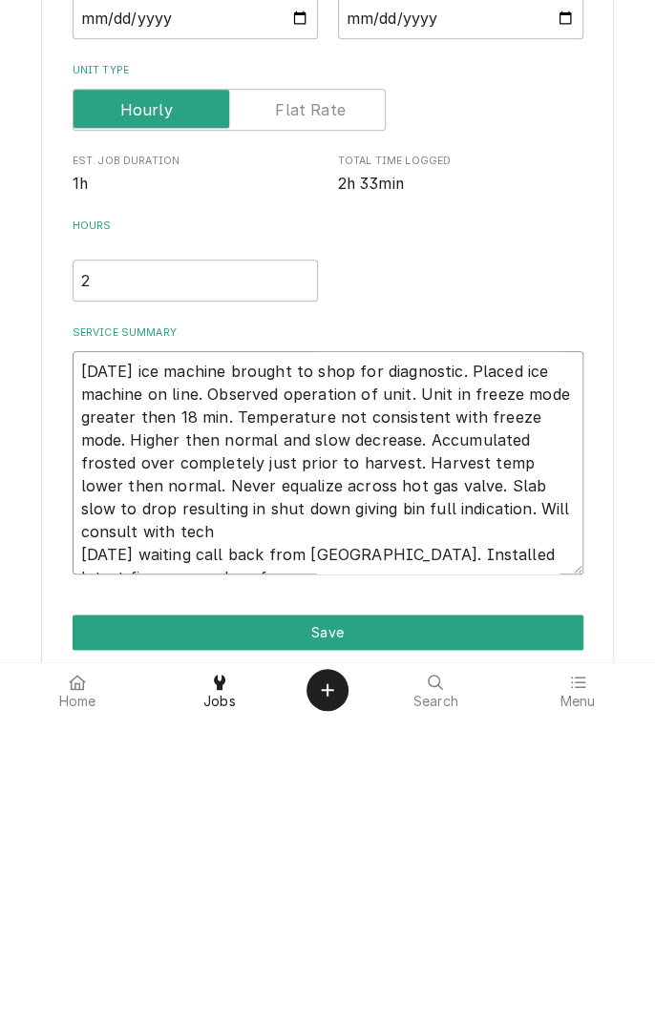
type textarea "x"
type textarea "[DATE] ice machine brought to shop for diagnostic. Placed ice machine on line. …"
type textarea "x"
type textarea "[DATE] ice machine brought to shop for diagnostic. Placed ice machine on line. …"
type textarea "x"
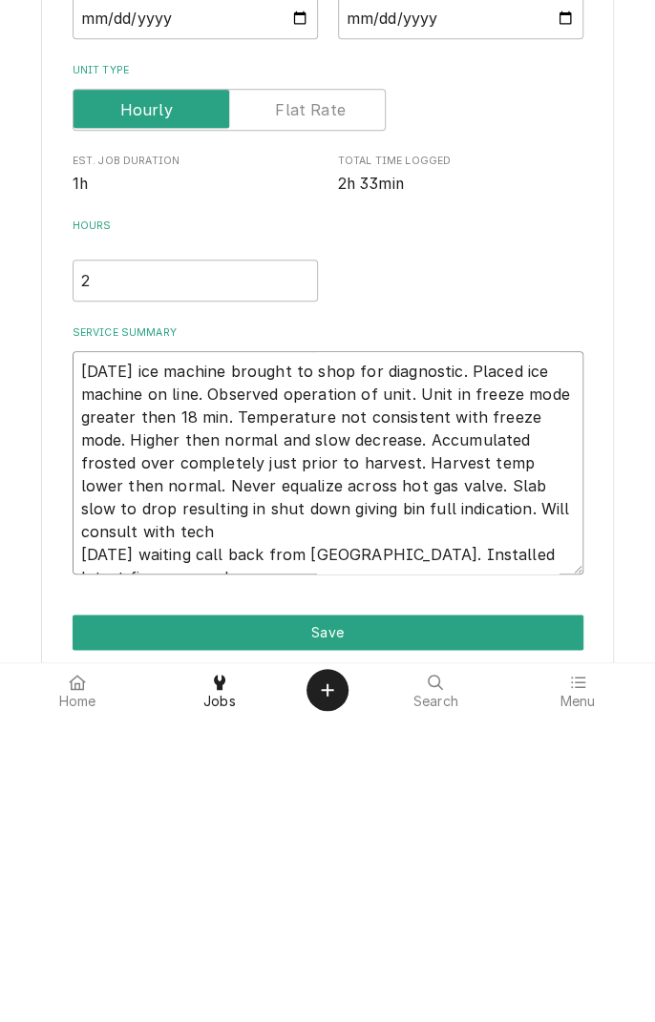
type textarea "[DATE] ice machine brought to shop for diagnostic. Placed ice machine on line. …"
type textarea "x"
type textarea "[DATE] ice machine brought to shop for diagnostic. Placed ice machine on line. …"
type textarea "x"
type textarea "[DATE] ice machine brought to shop for diagnostic. Placed ice machine on line. …"
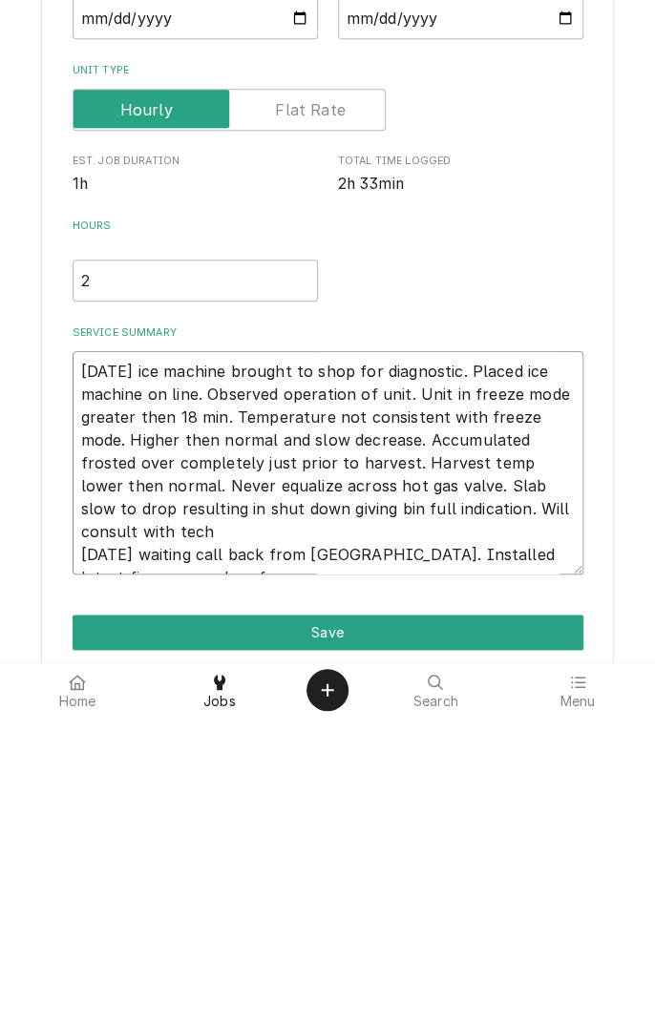
type textarea "x"
type textarea "[DATE] ice machine brought to shop for diagnostic. Placed ice machine on line. …"
type textarea "x"
type textarea "[DATE] ice machine brought to shop for diagnostic. Placed ice machine on line. …"
type textarea "x"
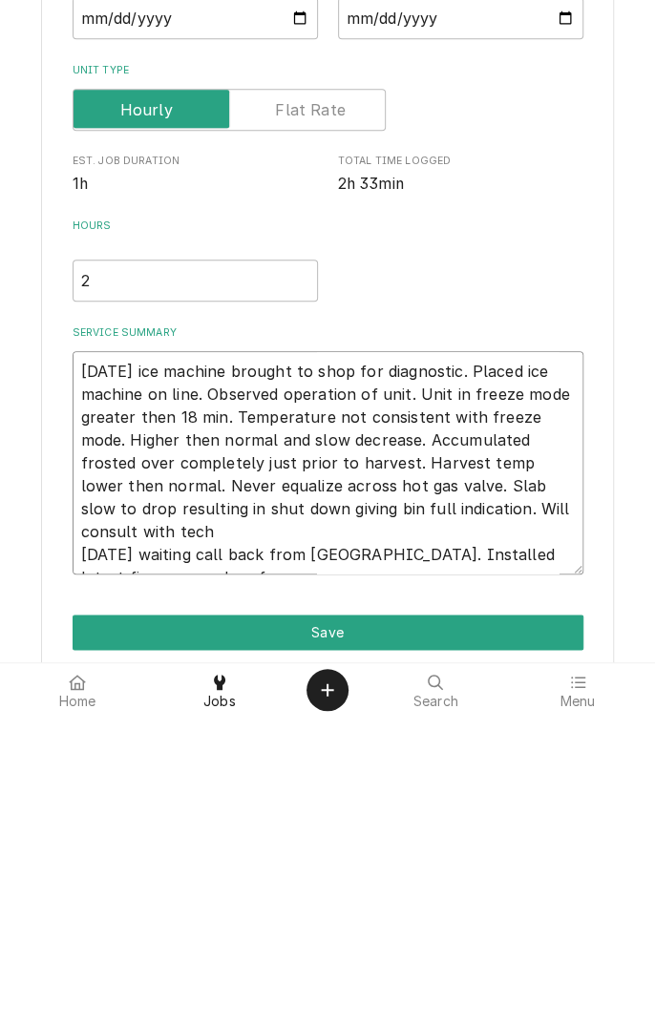
type textarea "[DATE] ice machine brought to shop for diagnostic. Placed ice machine on line. …"
type textarea "x"
type textarea "[DATE] ice machine brought to shop for diagnostic. Placed ice machine on line. …"
type textarea "x"
type textarea "[DATE] ice machine brought to shop for diagnostic. Placed ice machine on line. …"
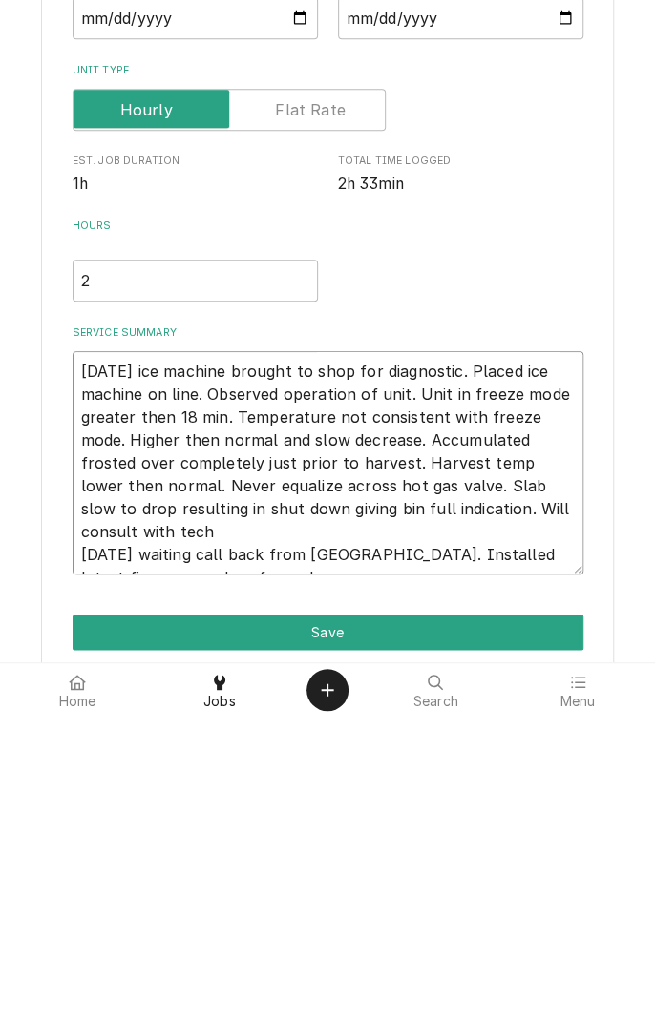
type textarea "x"
type textarea "[DATE] ice machine brought to shop for diagnostic. Placed ice machine on line. …"
type textarea "x"
type textarea "[DATE] ice machine brought to shop for diagnostic. Placed ice machine on line. …"
type textarea "x"
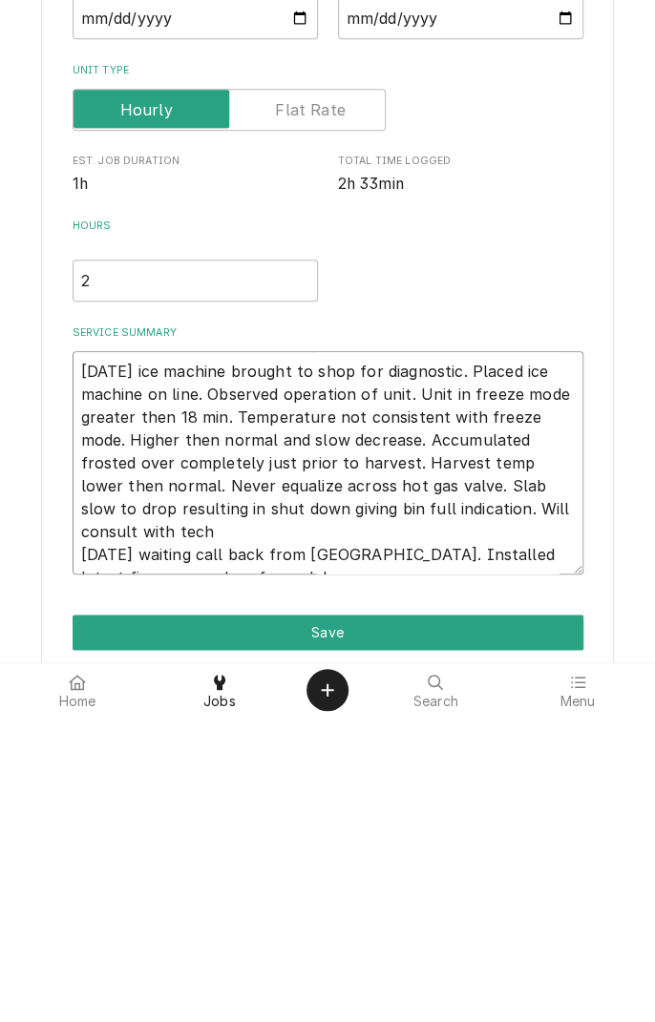
type textarea "[DATE] ice machine brought to shop for diagnostic. Placed ice machine on line. …"
type textarea "x"
type textarea "[DATE] ice machine brought to shop for diagnostic. Placed ice machine on line. …"
type textarea "x"
type textarea "[DATE] ice machine brought to shop for diagnostic. Placed ice machine on line. …"
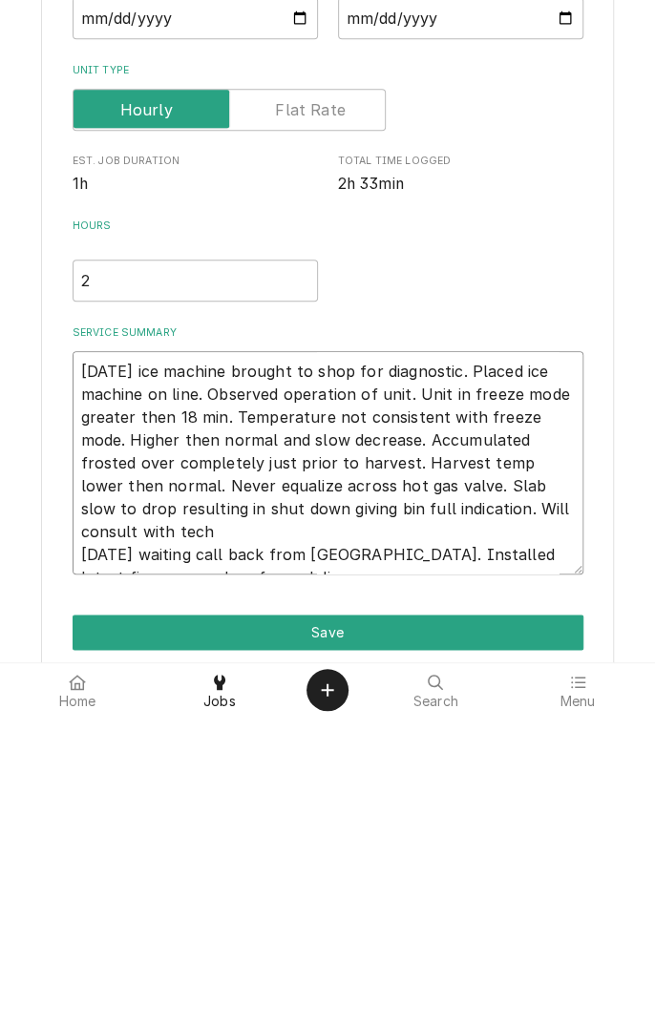
type textarea "x"
type textarea "[DATE] ice machine brought to shop for diagnostic. Placed ice machine on line. …"
type textarea "x"
type textarea "[DATE] ice machine brought to shop for diagnostic. Placed ice machine on line. …"
type textarea "x"
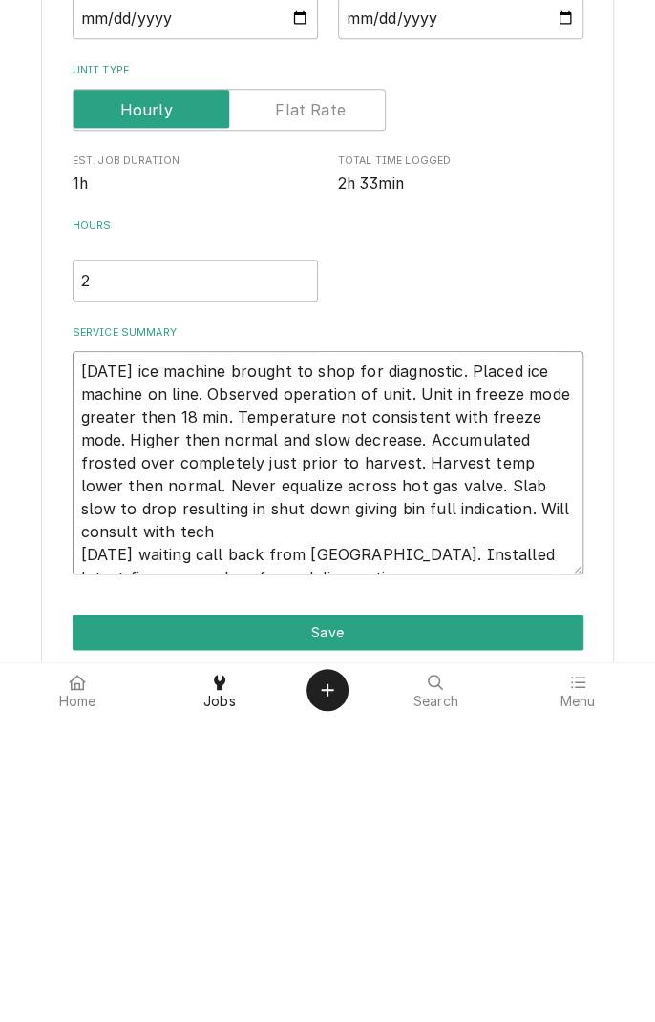
type textarea "[DATE] ice machine brought to shop for diagnostic. Placed ice machine on line. …"
type textarea "x"
type textarea "[DATE] ice machine brought to shop for diagnostic. Placed ice machine on line. …"
type textarea "x"
type textarea "[DATE] ice machine brought to shop for diagnostic. Placed ice machine on line. …"
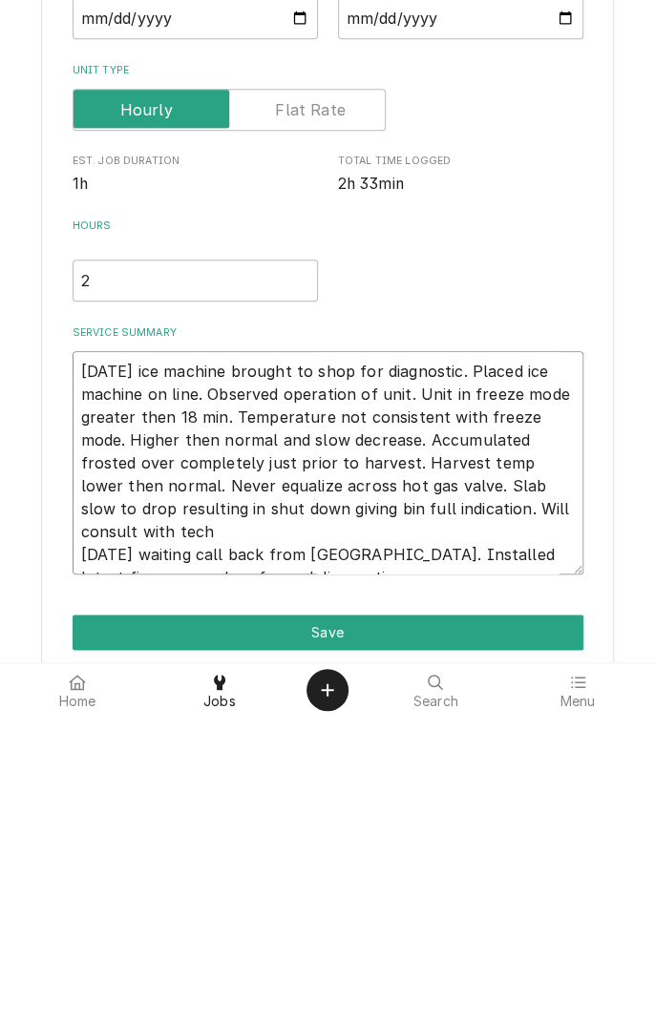
type textarea "x"
type textarea "[DATE] ice machine brought to shop for diagnostic. Placed ice machine on line. …"
type textarea "x"
type textarea "[DATE] ice machine brought to shop for diagnostic. Placed ice machine on line. …"
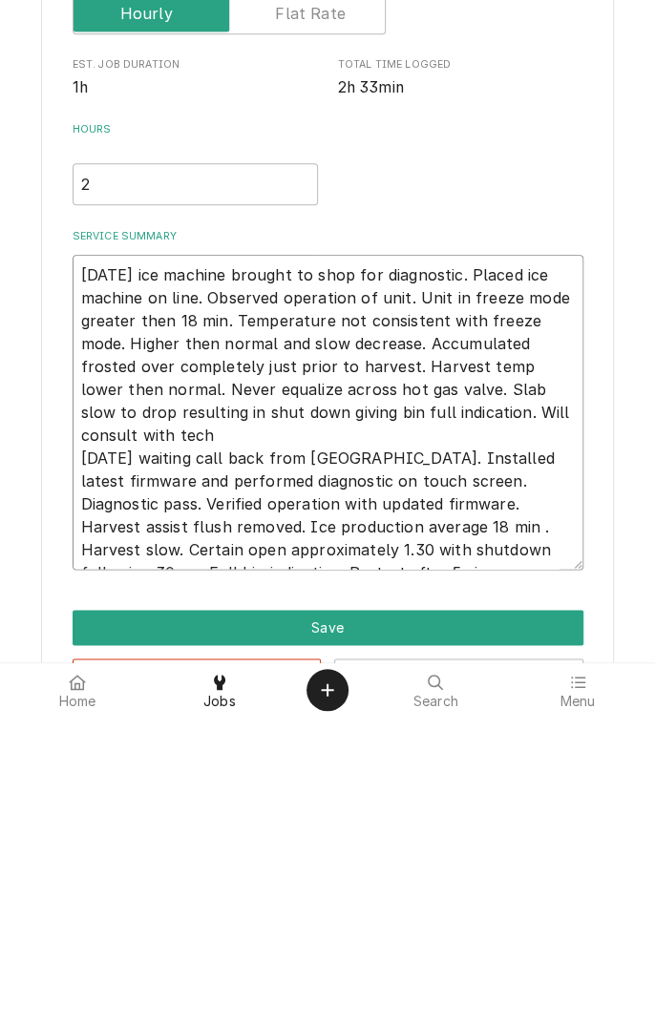
scroll to position [169, 0]
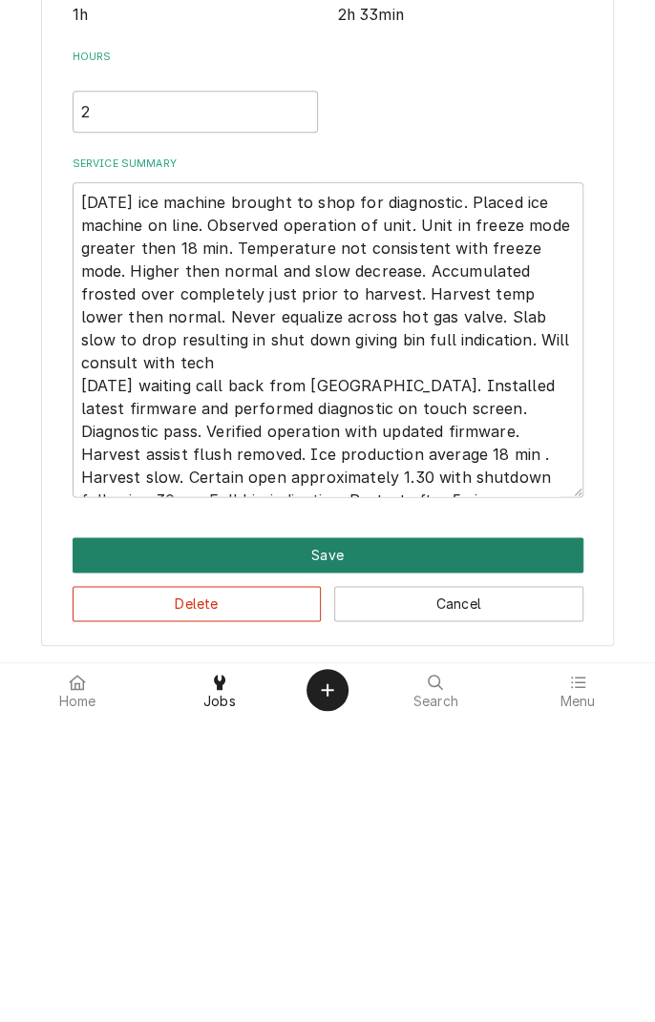
click at [353, 865] on button "Save" at bounding box center [328, 860] width 511 height 35
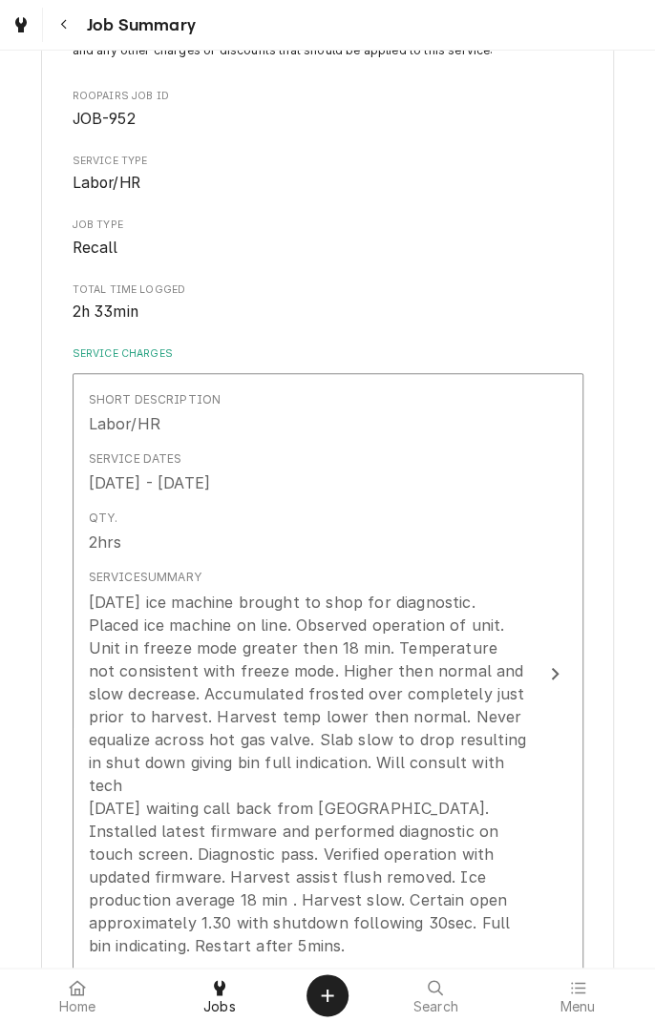
scroll to position [221, 0]
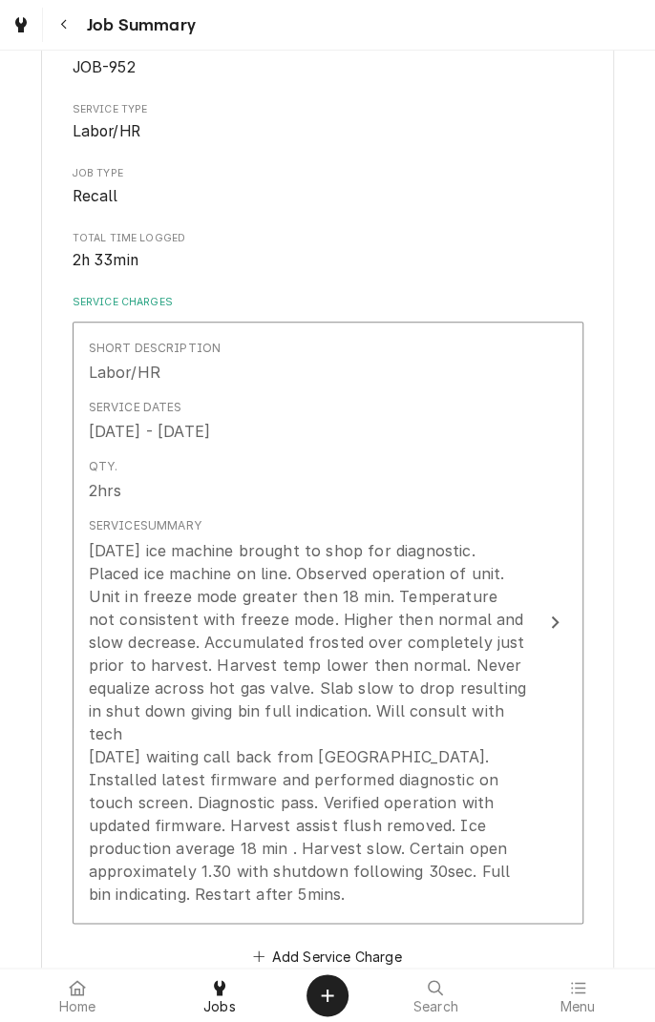
click at [225, 997] on div at bounding box center [219, 988] width 23 height 23
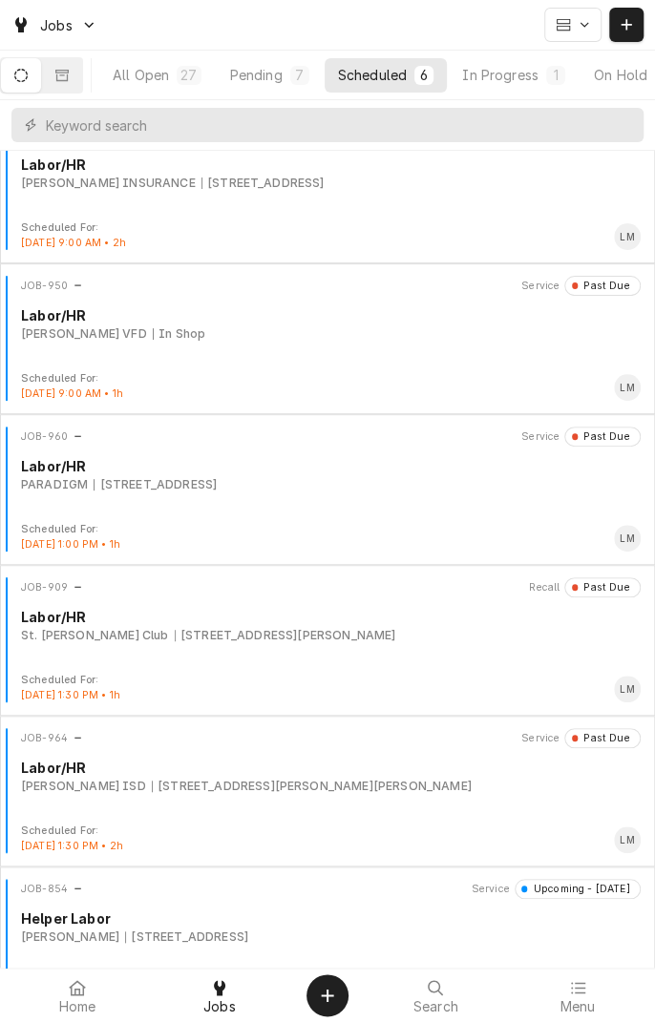
scroll to position [87, 0]
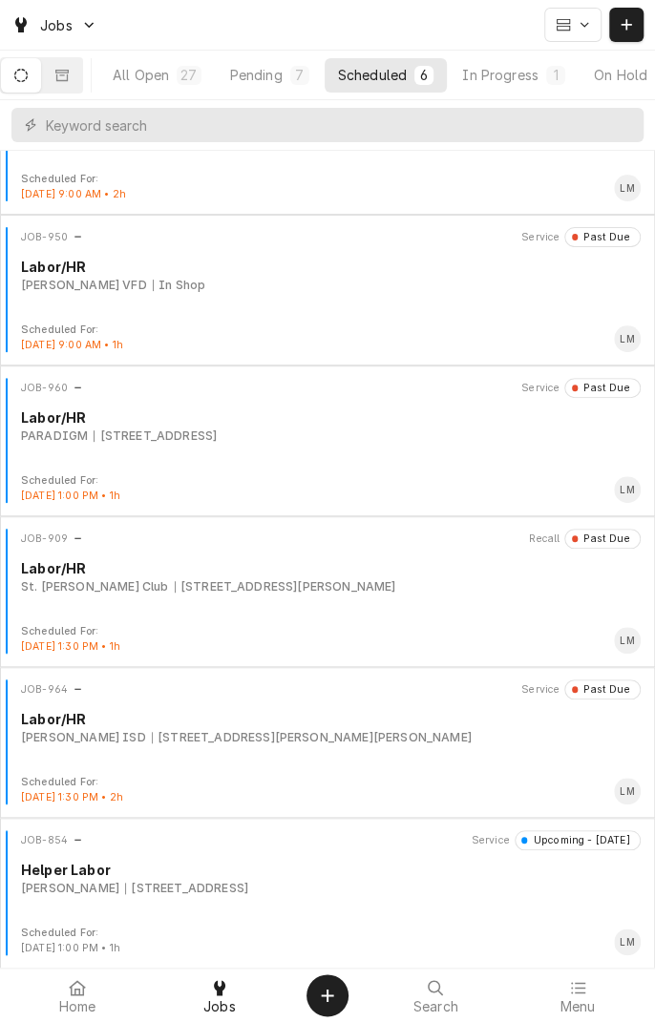
click at [263, 895] on div "JOB-854 Service Upcoming - Tomorrow Helper Labor Kaden Frauenberger 3305 Deer T…" at bounding box center [328, 878] width 640 height 95
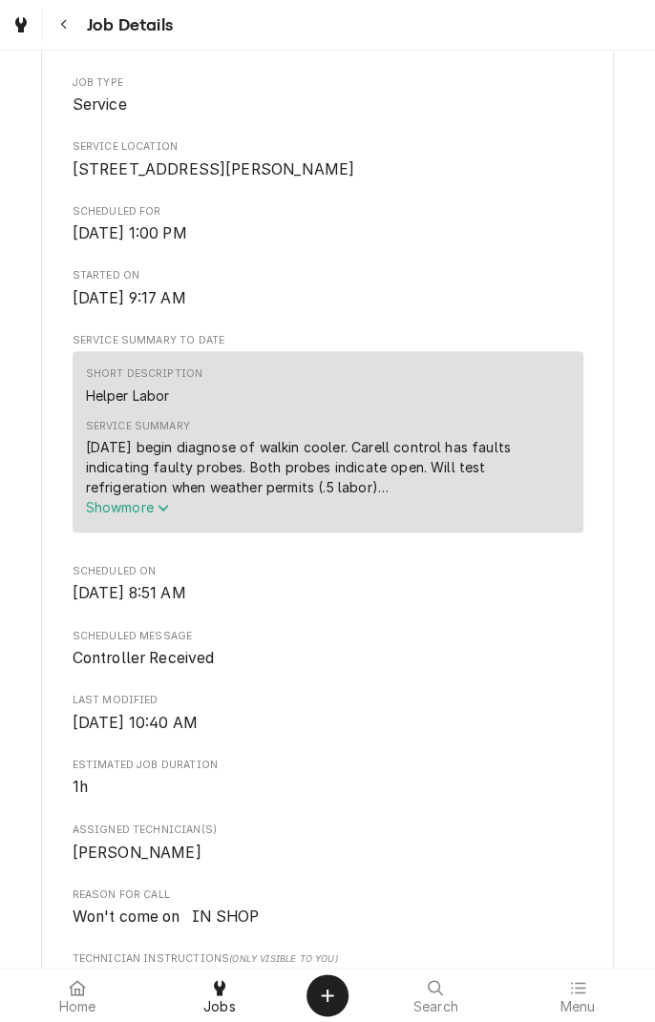
scroll to position [375, 0]
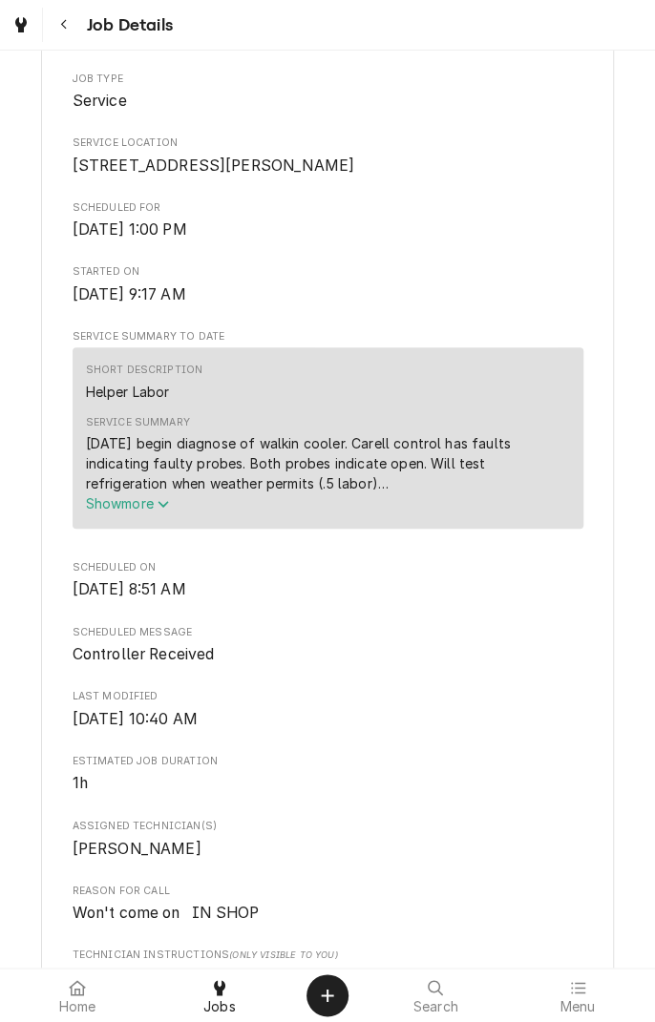
click at [166, 511] on icon "Service Summary" at bounding box center [163, 503] width 11 height 13
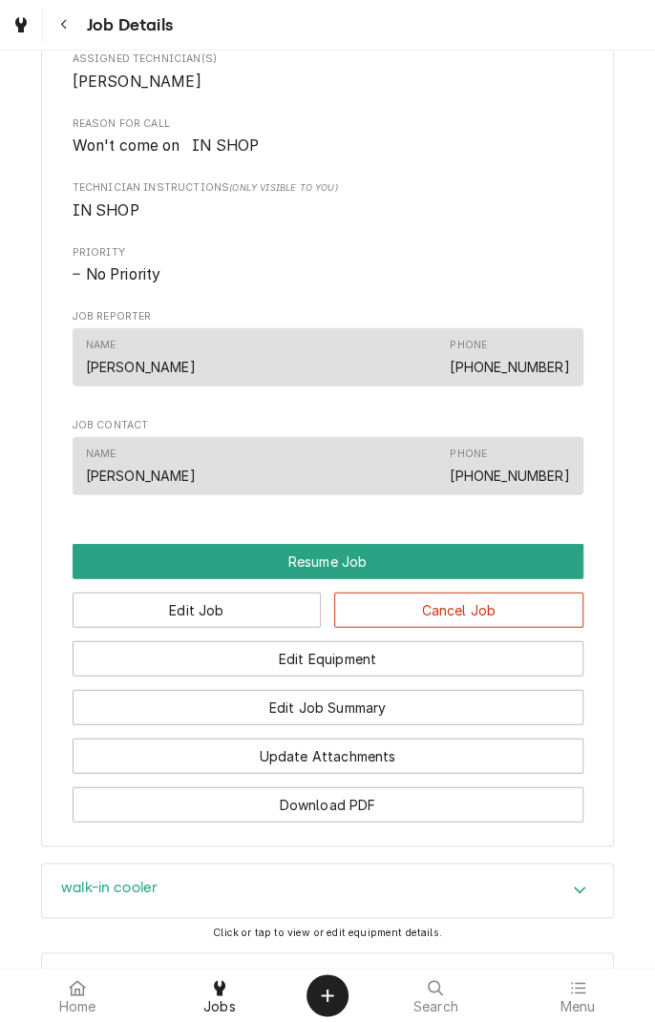
scroll to position [1184, 0]
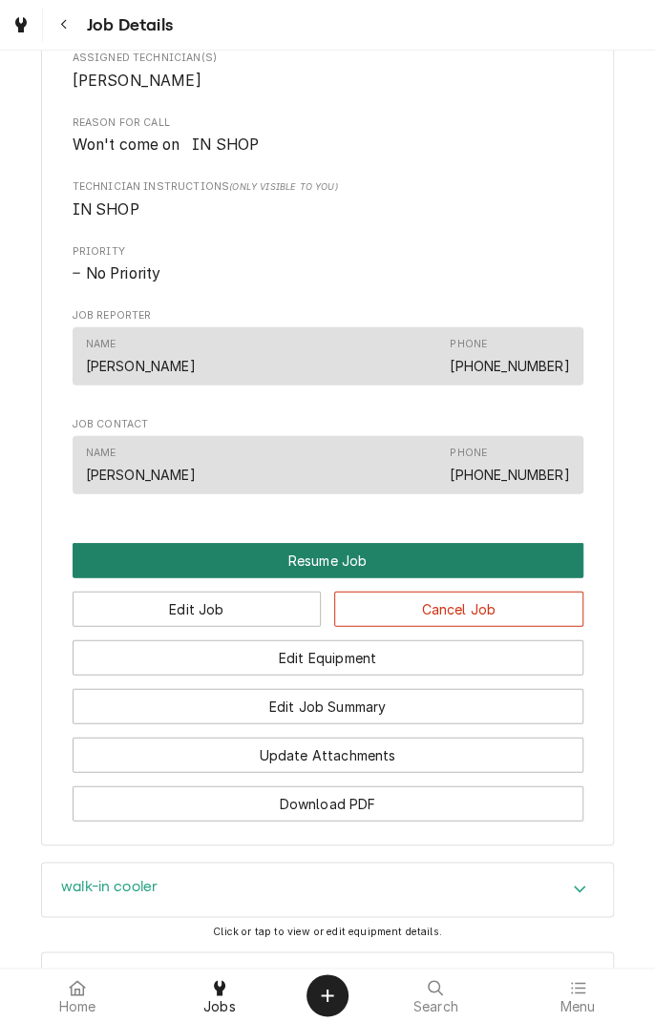
click at [372, 578] on button "Resume Job" at bounding box center [328, 559] width 511 height 35
